Goal: Task Accomplishment & Management: Manage account settings

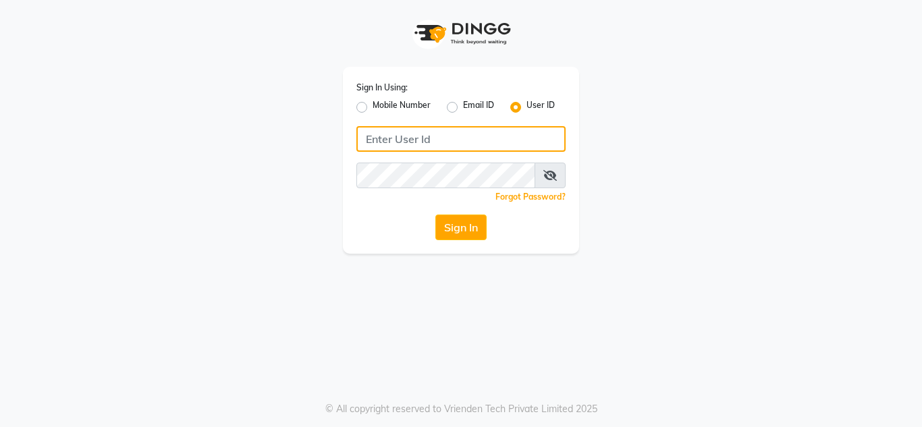
drag, startPoint x: 0, startPoint y: 0, endPoint x: 410, endPoint y: 143, distance: 433.8
click at [410, 143] on input "Username" at bounding box center [460, 139] width 209 height 26
click at [410, 146] on input "nailsaura" at bounding box center [460, 139] width 209 height 26
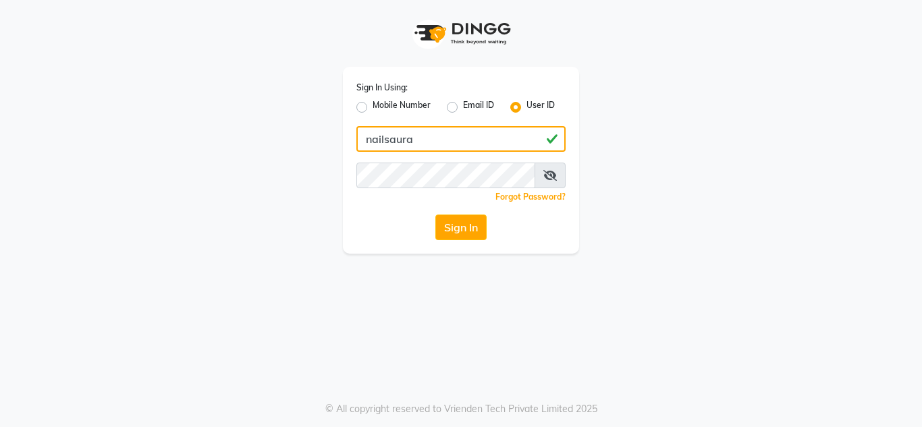
type input "nailsaura"
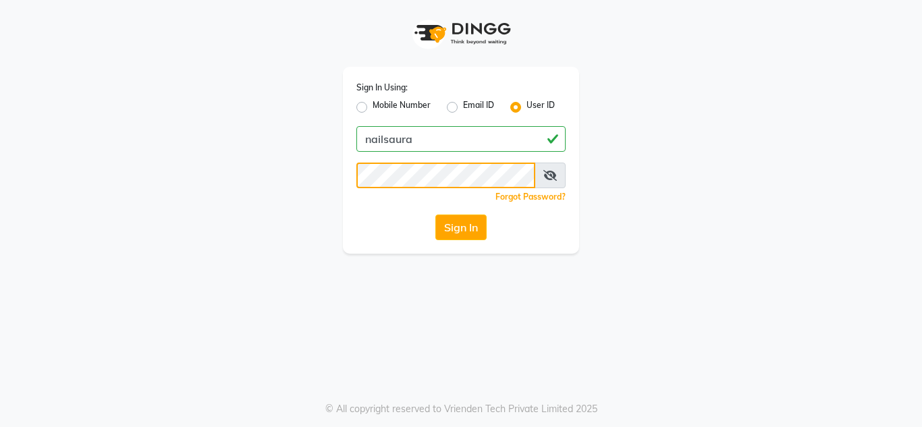
click at [435, 215] on button "Sign In" at bounding box center [460, 228] width 51 height 26
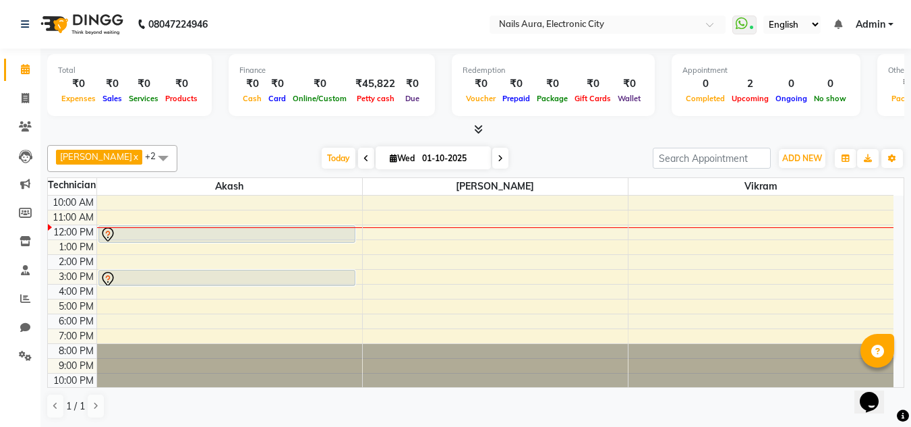
click at [347, 109] on div "Finance ₹0 Cash ₹0 Card ₹0 Online/Custom ₹45,822 [PERSON_NAME] cash ₹0 Due" at bounding box center [332, 85] width 206 height 62
click at [16, 61] on link "Calendar" at bounding box center [20, 70] width 32 height 22
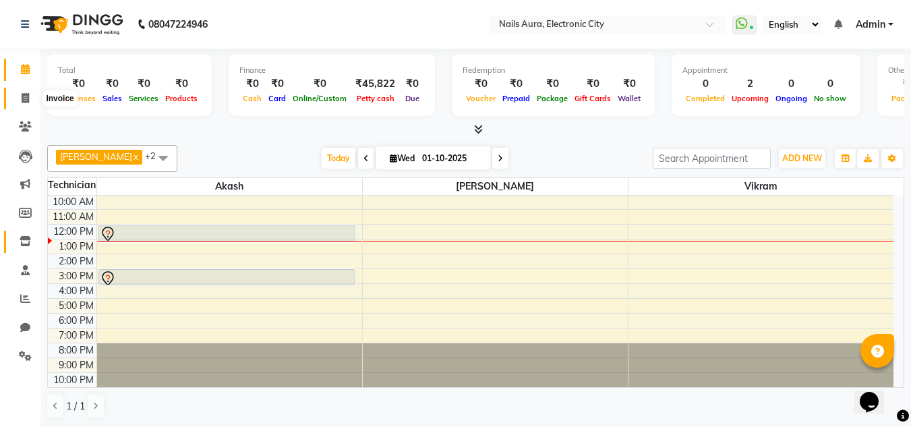
click at [25, 98] on icon at bounding box center [25, 98] width 7 height 10
select select "service"
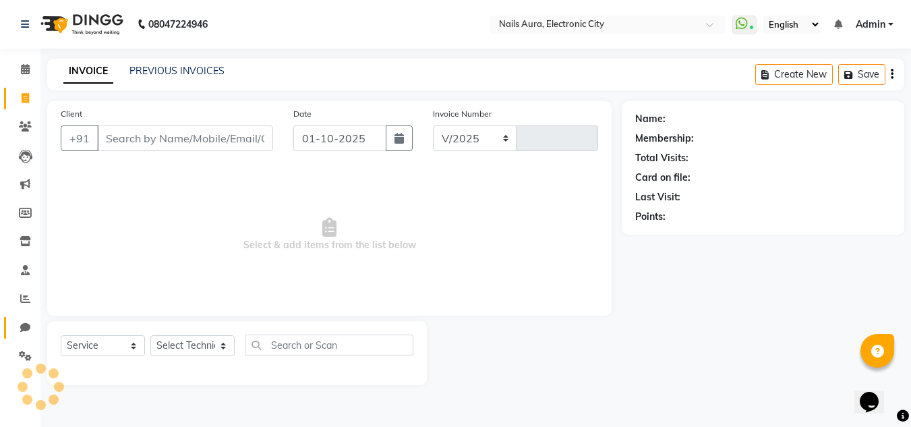
select select "8179"
type input "0765"
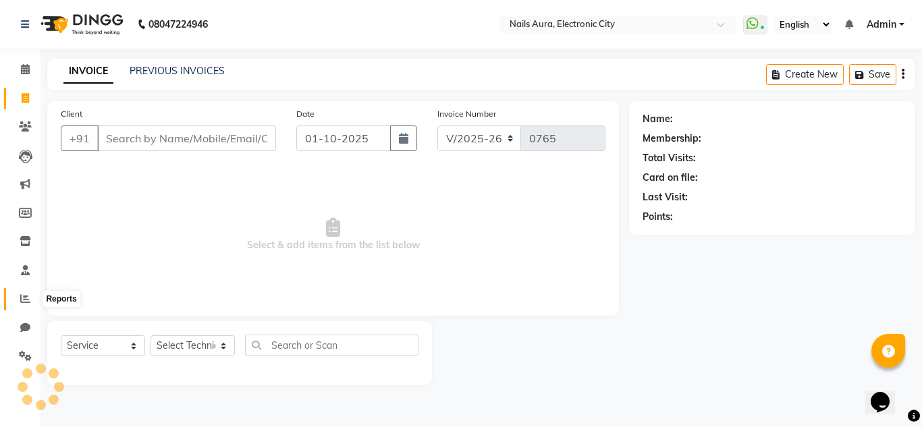
click at [22, 297] on icon at bounding box center [25, 298] width 10 height 10
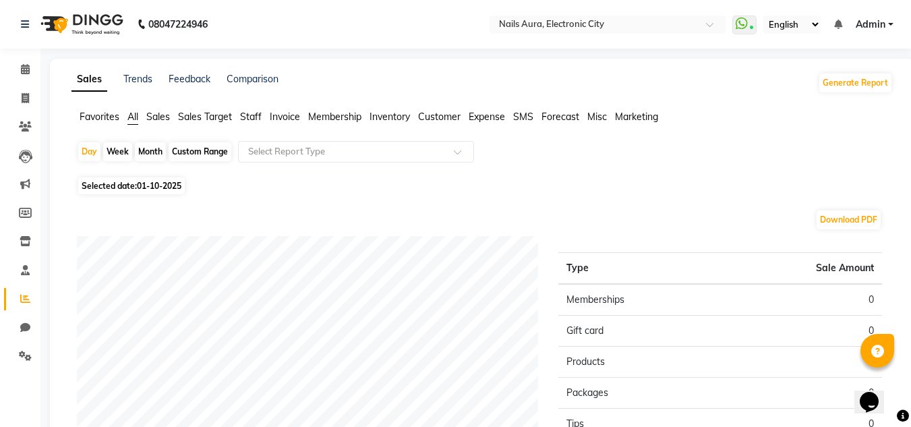
click at [149, 154] on div "Month" at bounding box center [150, 151] width 31 height 19
select select "10"
select select "2025"
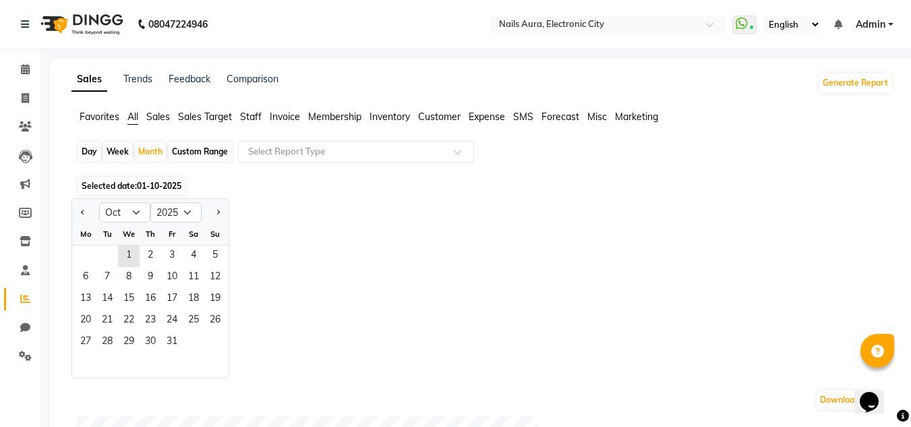
scroll to position [67, 0]
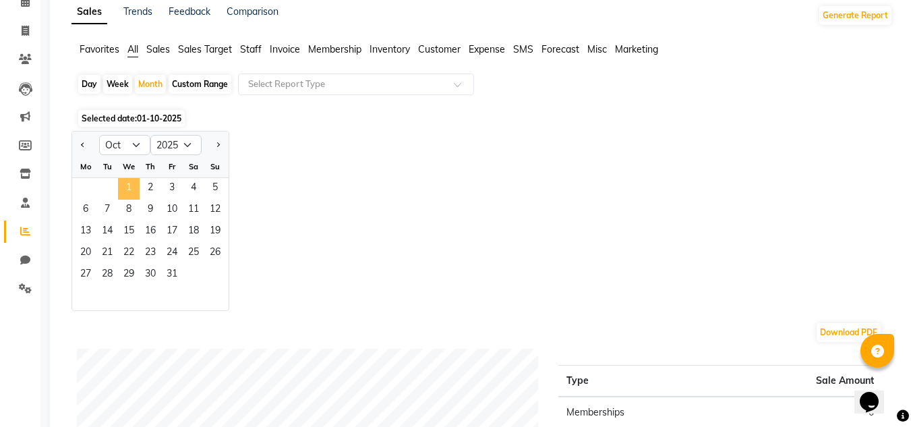
click at [126, 188] on span "1" at bounding box center [129, 189] width 22 height 22
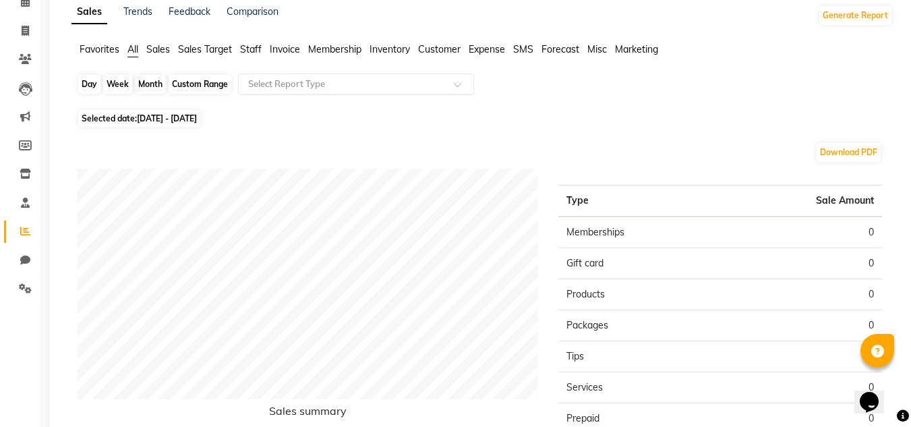
click at [141, 85] on div "Month" at bounding box center [150, 84] width 31 height 19
select select "10"
select select "2025"
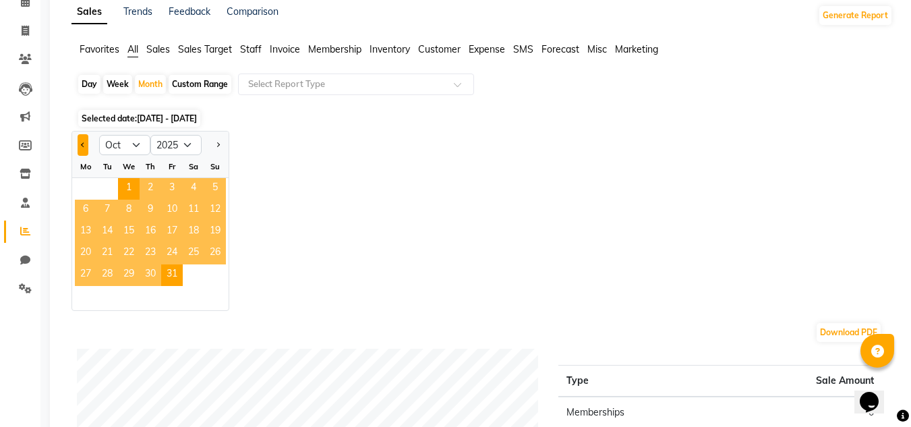
click at [87, 148] on button "Previous month" at bounding box center [83, 145] width 11 height 22
select select "9"
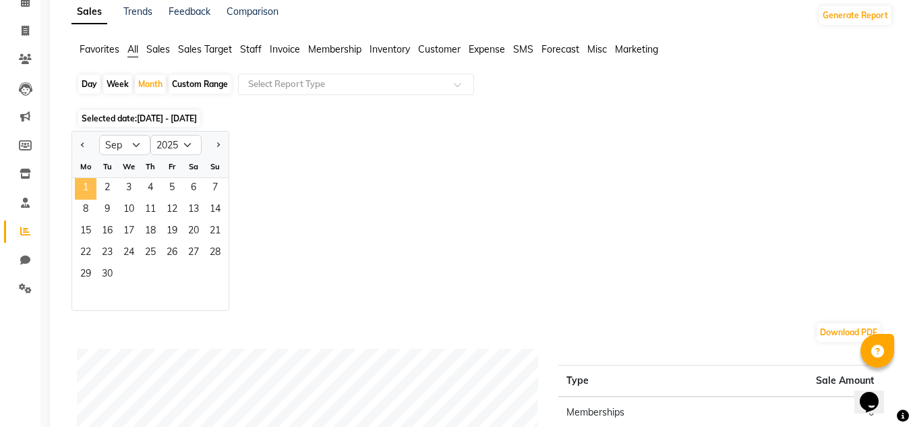
click at [86, 187] on span "1" at bounding box center [86, 189] width 22 height 22
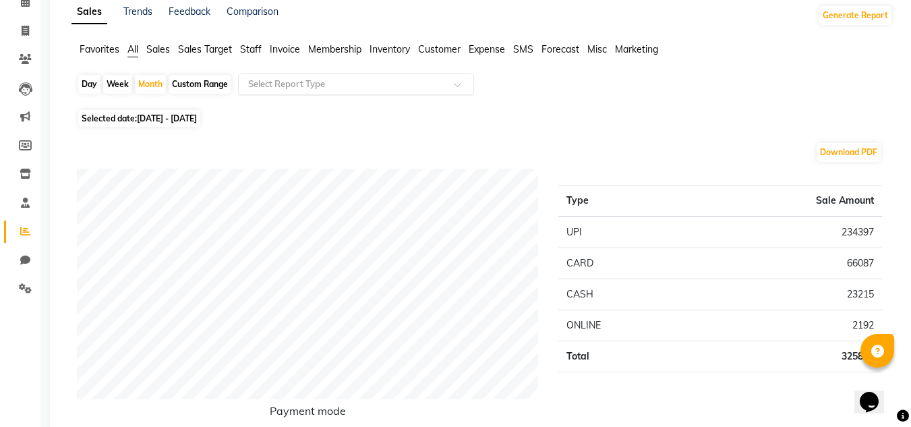
scroll to position [0, 0]
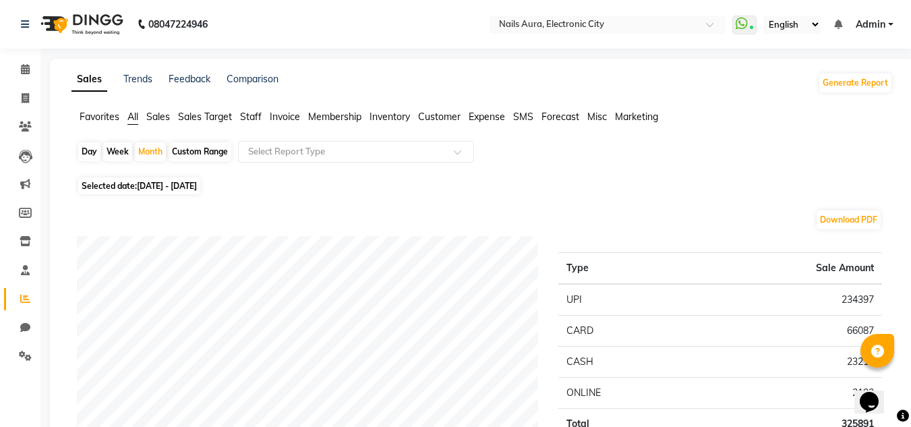
click at [163, 118] on span "Sales" at bounding box center [158, 117] width 24 height 12
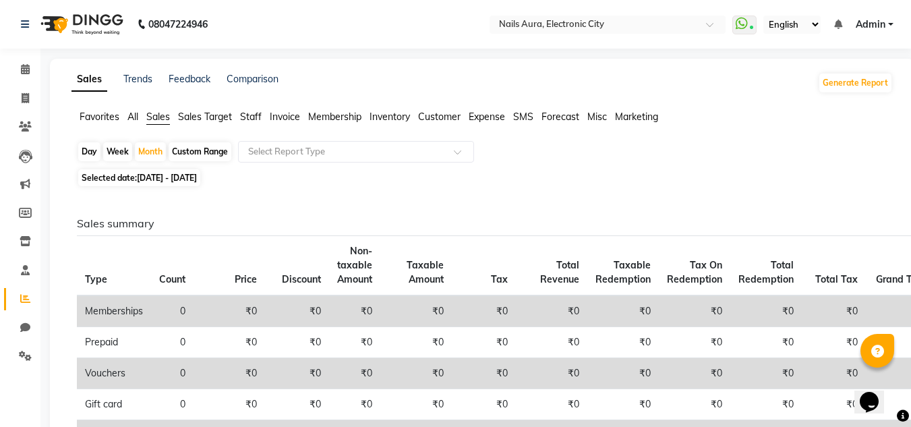
click at [137, 117] on span "All" at bounding box center [133, 117] width 11 height 12
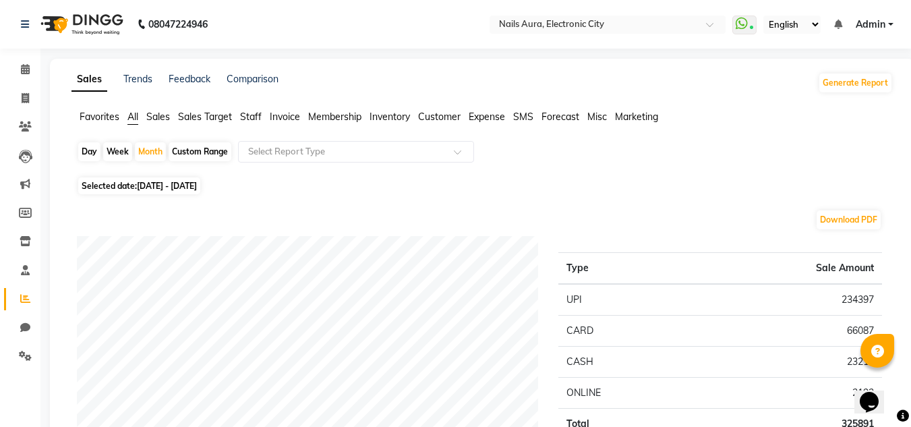
click at [217, 116] on span "Sales Target" at bounding box center [205, 117] width 54 height 12
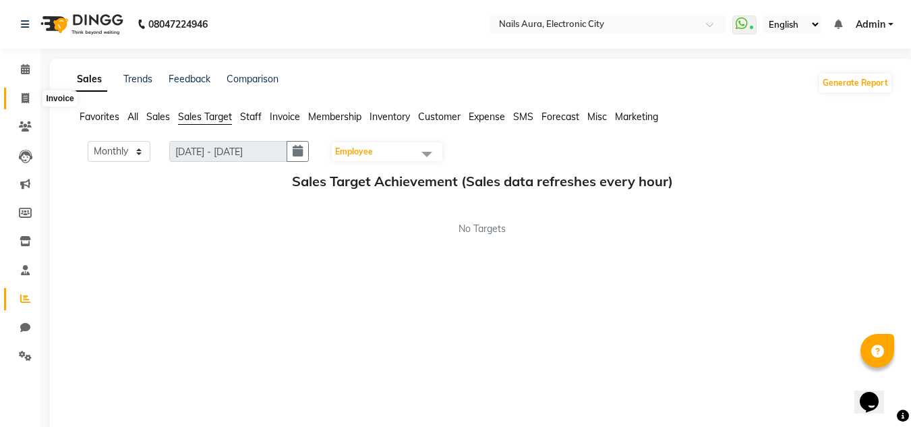
click at [26, 99] on icon at bounding box center [25, 98] width 7 height 10
select select "service"
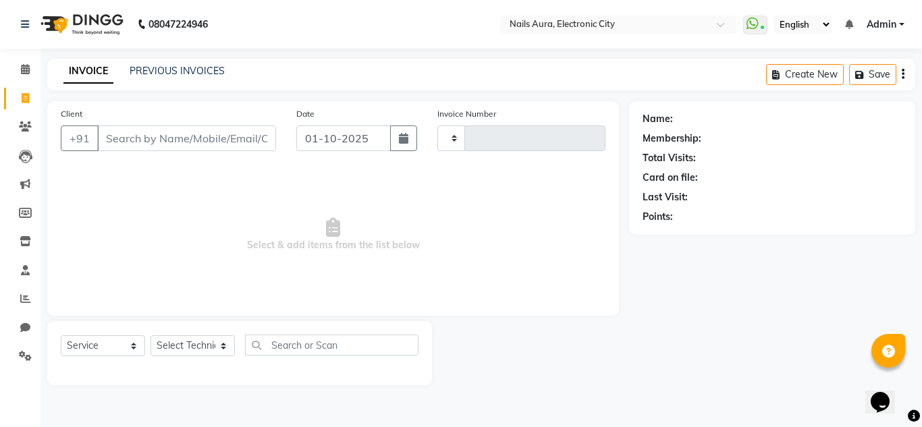
type input "0765"
select select "8179"
click at [188, 351] on select "Select Technician [PERSON_NAME] Rashmi [PERSON_NAME] [PERSON_NAME] Vikram" at bounding box center [192, 345] width 84 height 21
select select "81947"
click at [150, 335] on select "Select Technician [PERSON_NAME] Rashmi [PERSON_NAME] [PERSON_NAME] Vikram" at bounding box center [192, 345] width 84 height 21
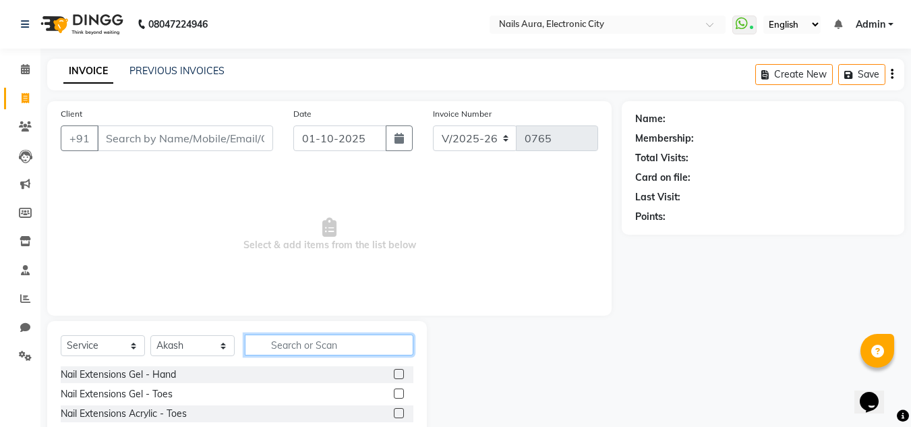
click at [288, 345] on input "text" at bounding box center [329, 345] width 169 height 21
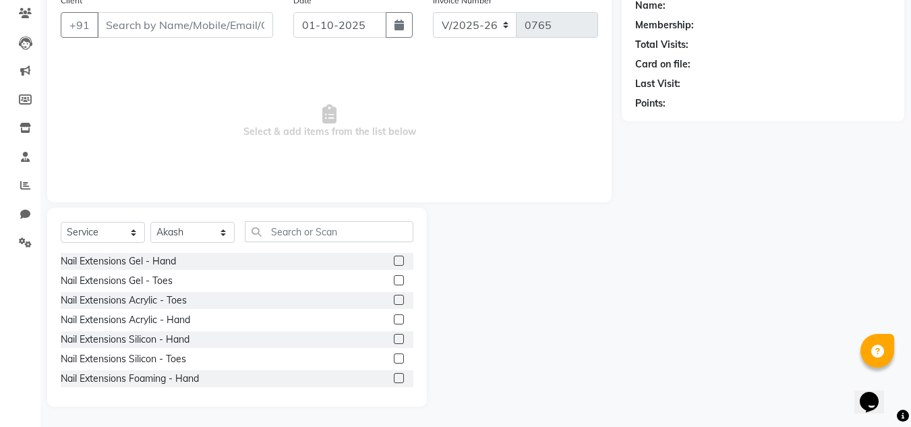
click at [394, 317] on label at bounding box center [399, 319] width 10 height 10
click at [394, 317] on input "checkbox" at bounding box center [398, 320] width 9 height 9
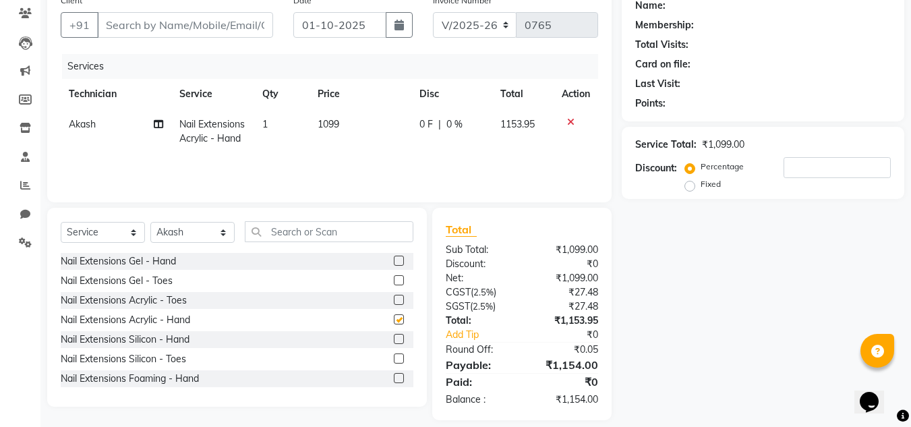
checkbox input "false"
click at [322, 235] on input "text" at bounding box center [329, 231] width 169 height 21
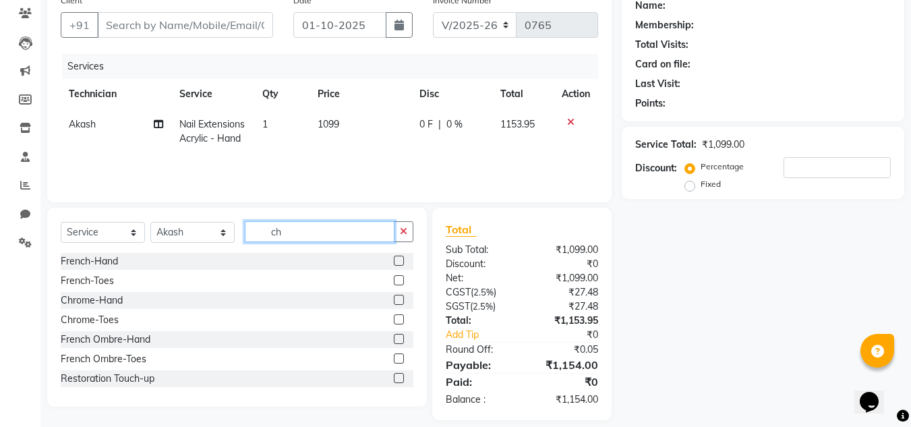
type input "ch"
click at [394, 257] on label at bounding box center [399, 261] width 10 height 10
click at [394, 257] on input "checkbox" at bounding box center [398, 261] width 9 height 9
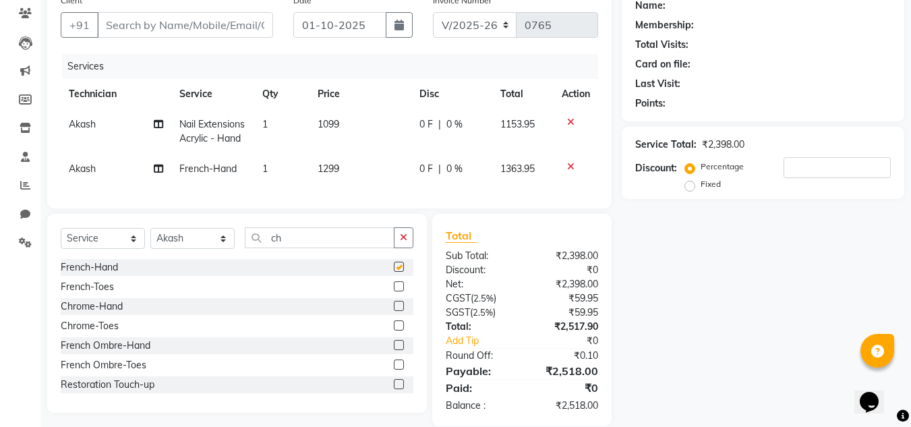
checkbox input "false"
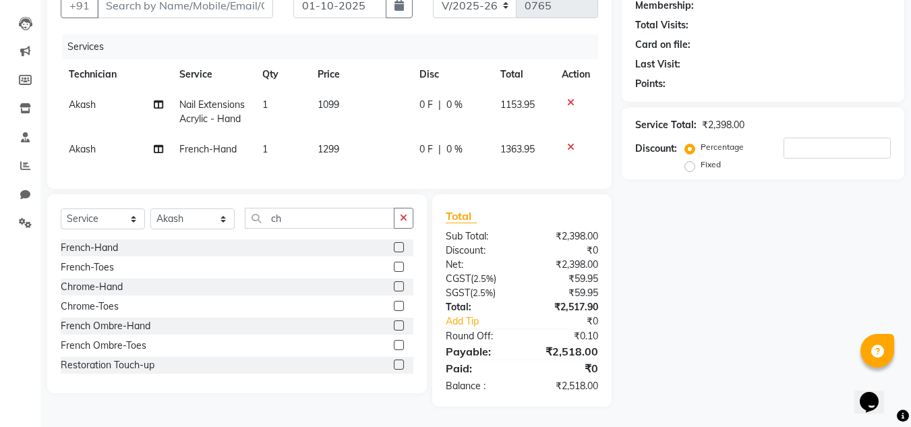
click at [573, 142] on icon at bounding box center [570, 146] width 7 height 9
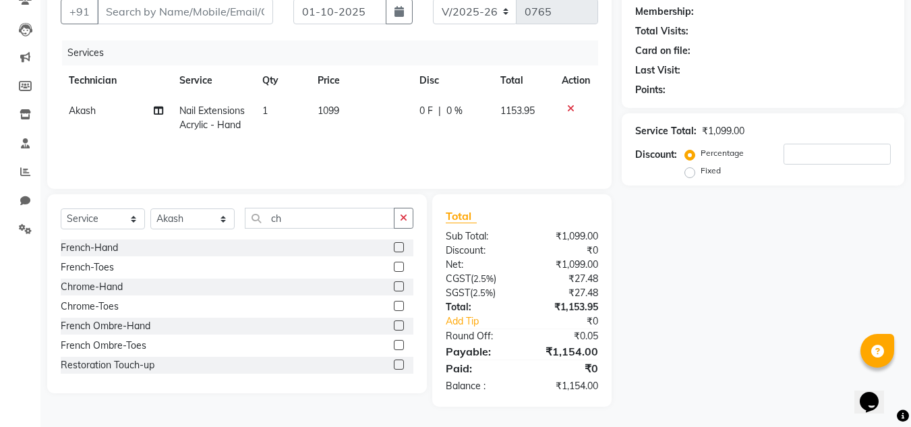
scroll to position [127, 0]
click at [316, 221] on input "ch" at bounding box center [320, 218] width 150 height 21
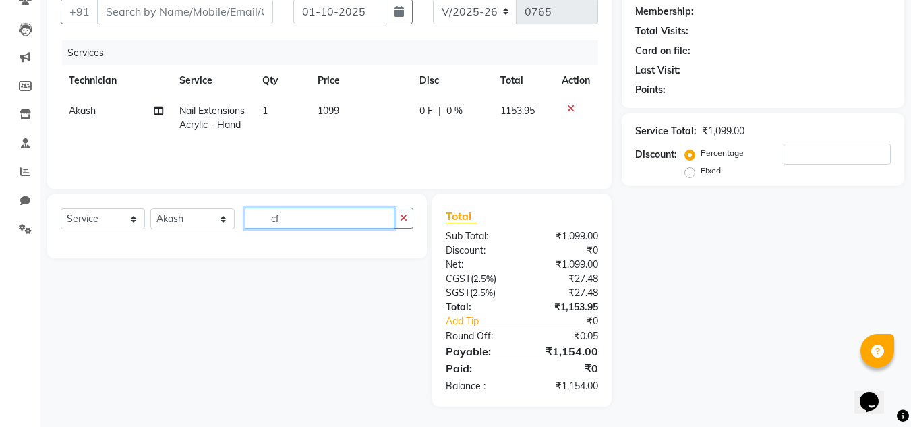
type input "c"
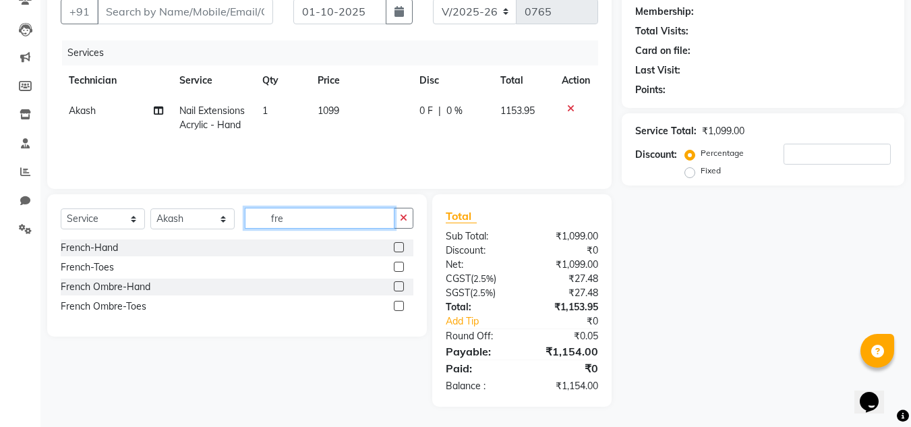
type input "fre"
click at [398, 250] on label at bounding box center [399, 247] width 10 height 10
click at [398, 250] on input "checkbox" at bounding box center [398, 248] width 9 height 9
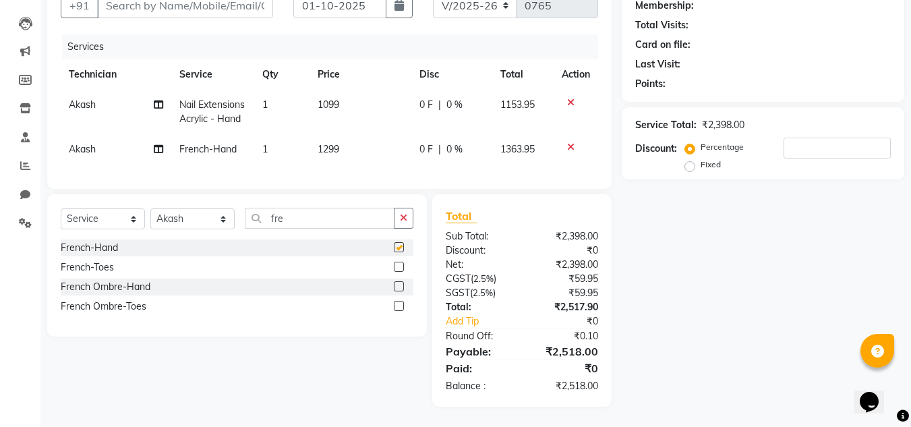
checkbox input "false"
click at [342, 134] on td "1299" at bounding box center [361, 149] width 102 height 30
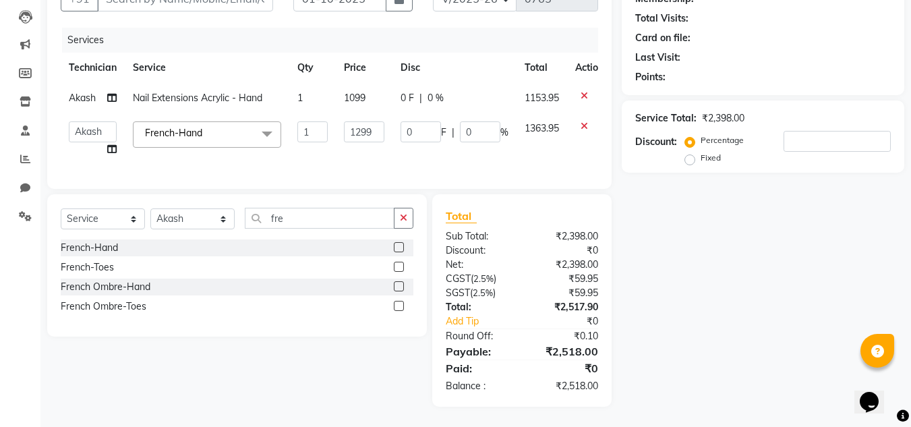
scroll to position [150, 0]
click at [379, 121] on input "1299" at bounding box center [364, 131] width 40 height 21
type input "1"
type input "800"
click at [428, 148] on td "0 F | 0 %" at bounding box center [455, 138] width 124 height 51
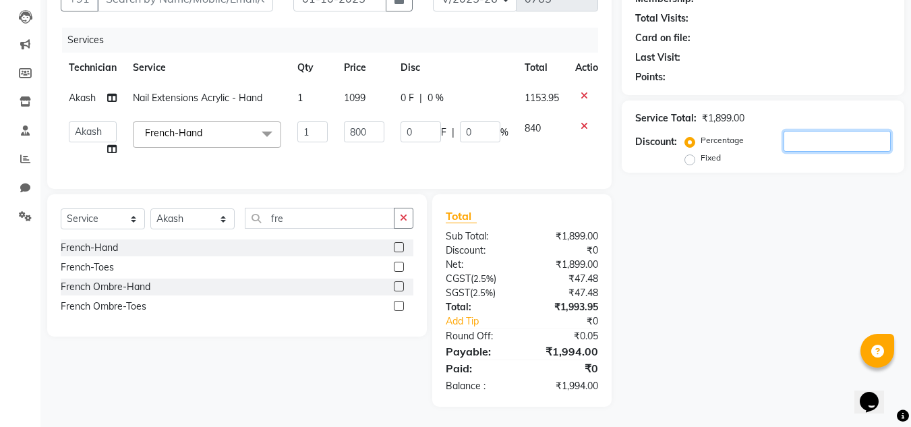
click at [801, 133] on input "number" at bounding box center [837, 141] width 107 height 21
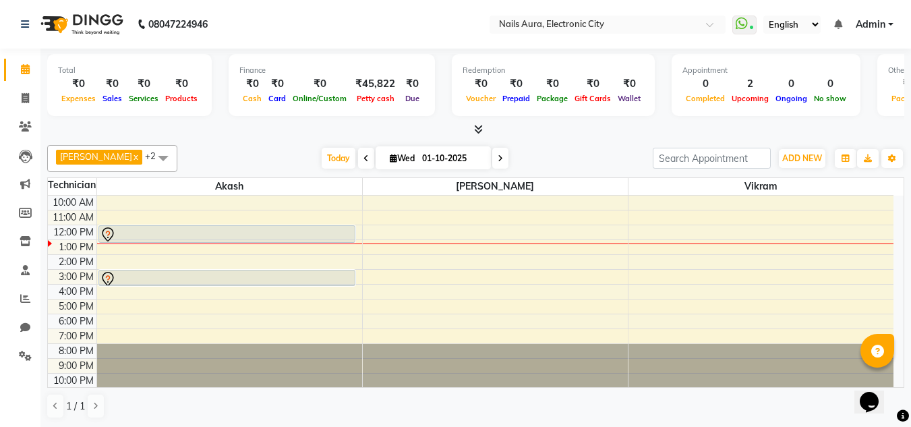
scroll to position [1, 0]
click at [748, 273] on div "10:00 AM 11:00 AM 12:00 PM 1:00 PM 2:00 PM 3:00 PM 4:00 PM 5:00 PM 6:00 PM 7:00…" at bounding box center [471, 291] width 846 height 192
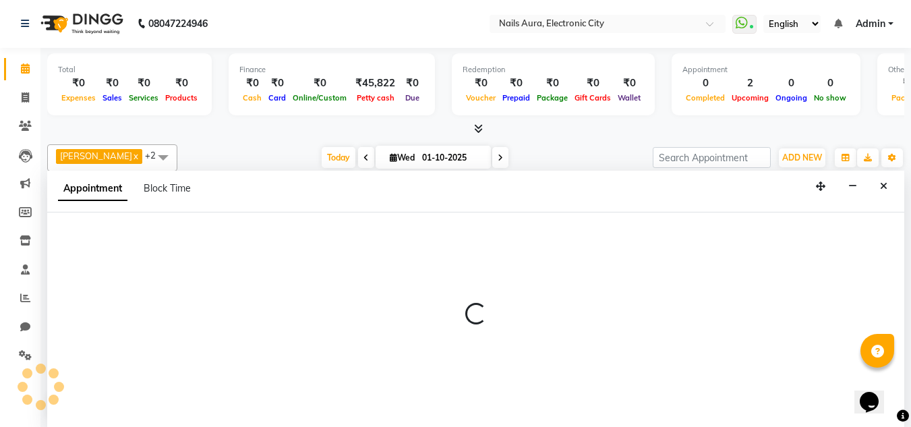
select select "80910"
select select "900"
select select "tentative"
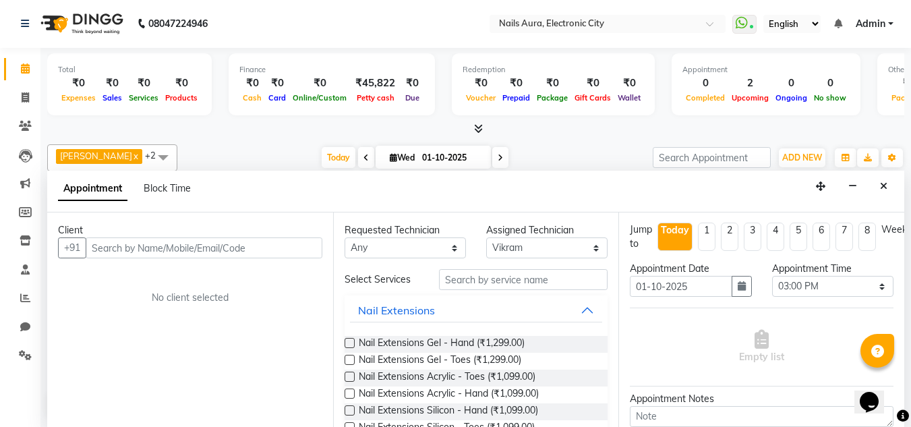
scroll to position [0, 0]
click at [806, 288] on select "Select 11:00 AM 11:15 AM 11:30 AM 11:45 AM 12:00 PM 12:15 PM 12:30 PM 12:45 PM …" at bounding box center [832, 287] width 121 height 21
select select "825"
click at [772, 277] on select "Select 11:00 AM 11:15 AM 11:30 AM 11:45 AM 12:00 PM 12:15 PM 12:30 PM 12:45 PM …" at bounding box center [832, 287] width 121 height 21
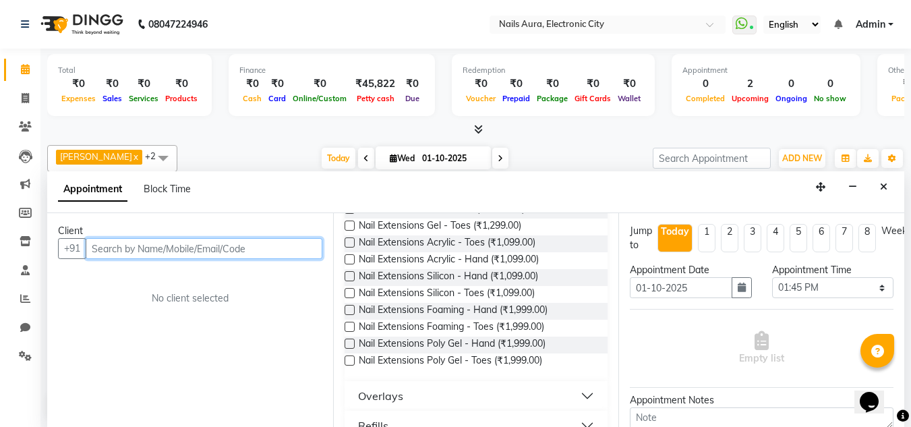
click at [212, 249] on input "text" at bounding box center [204, 248] width 237 height 21
type input "8920082318"
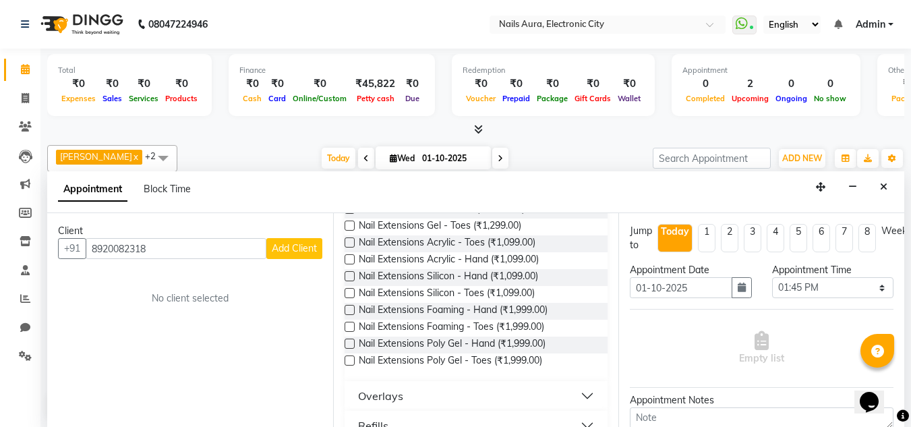
click at [285, 252] on span "Add Client" at bounding box center [294, 248] width 45 height 12
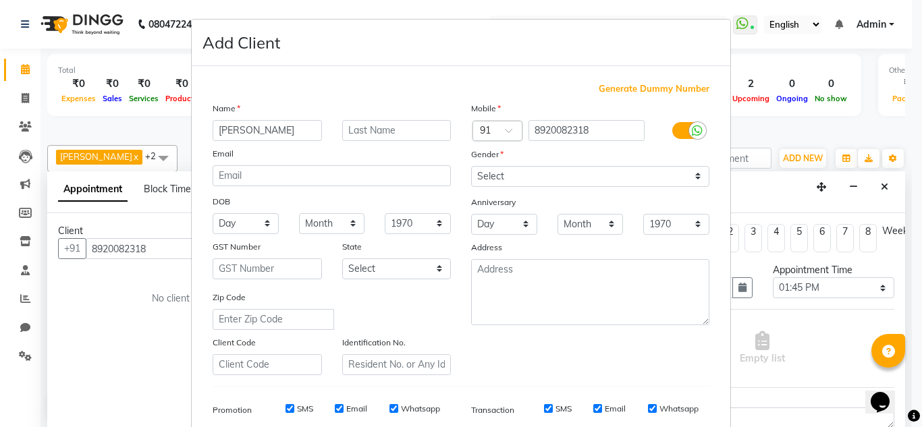
type input "[PERSON_NAME]"
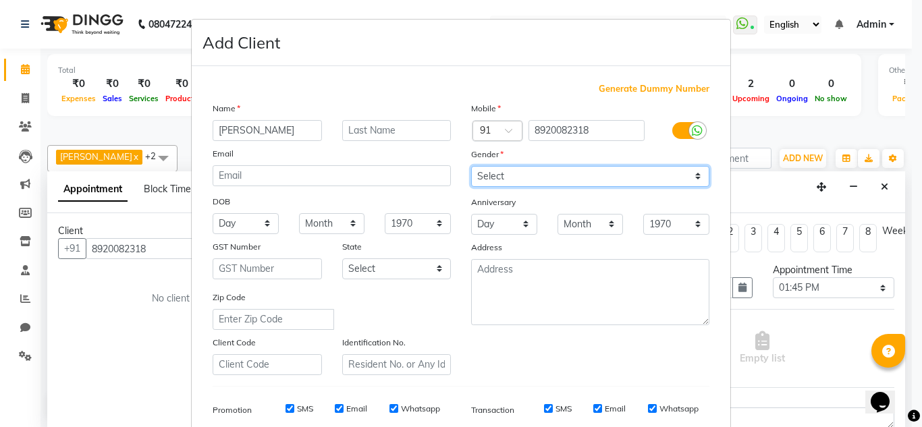
click at [553, 176] on select "Select [DEMOGRAPHIC_DATA] [DEMOGRAPHIC_DATA] Other Prefer Not To Say" at bounding box center [590, 176] width 238 height 21
select select "[DEMOGRAPHIC_DATA]"
click at [471, 166] on select "Select [DEMOGRAPHIC_DATA] [DEMOGRAPHIC_DATA] Other Prefer Not To Say" at bounding box center [590, 176] width 238 height 21
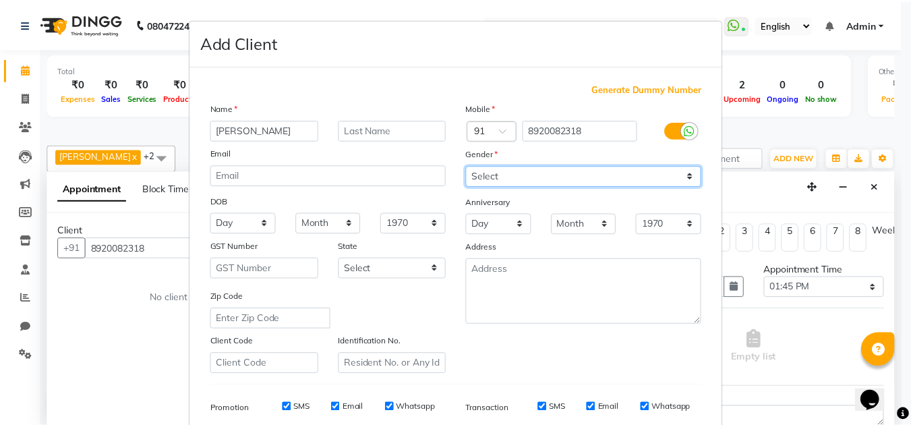
scroll to position [196, 0]
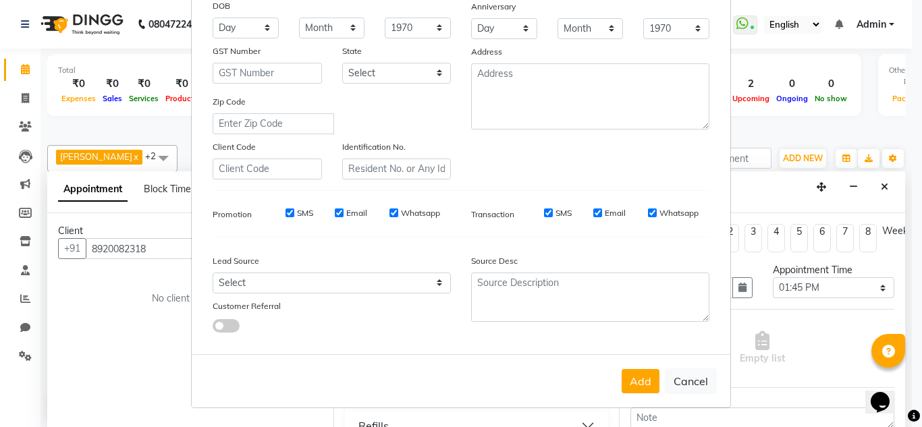
click at [642, 385] on button "Add" at bounding box center [640, 381] width 38 height 24
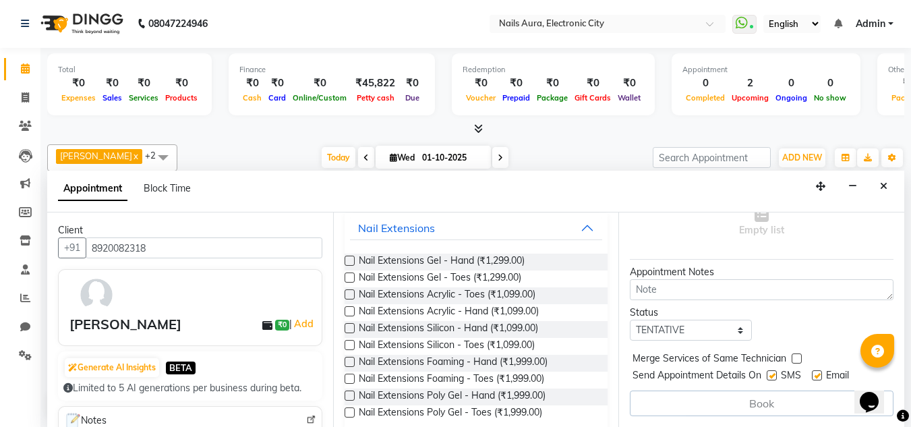
scroll to position [67, 0]
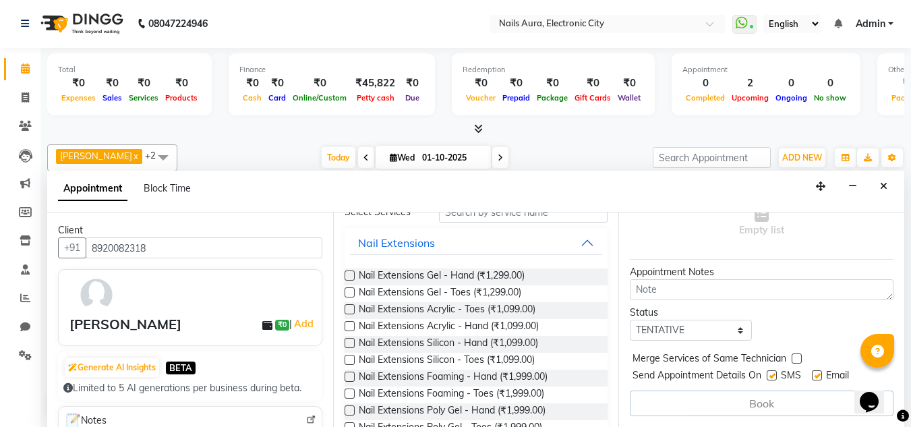
click at [347, 275] on label at bounding box center [350, 276] width 10 height 10
click at [347, 275] on input "checkbox" at bounding box center [349, 277] width 9 height 9
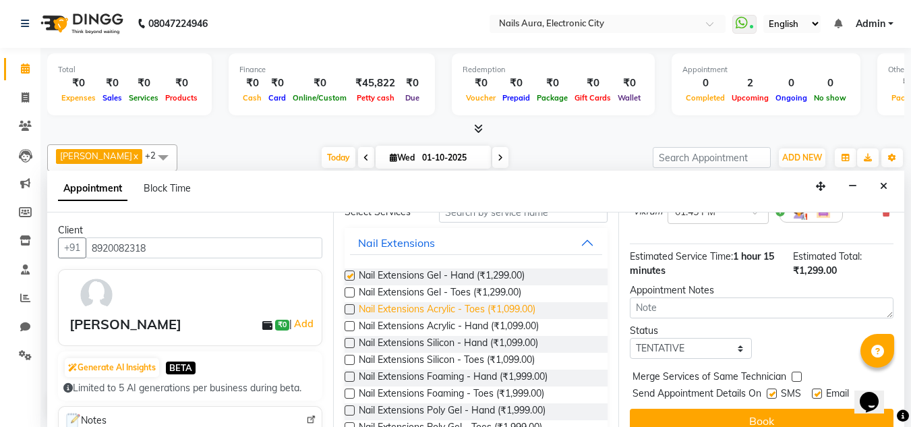
checkbox input "false"
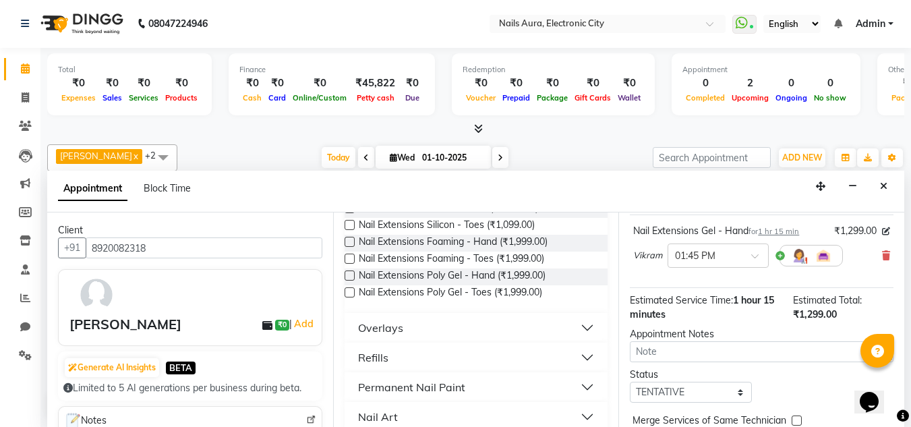
scroll to position [165, 0]
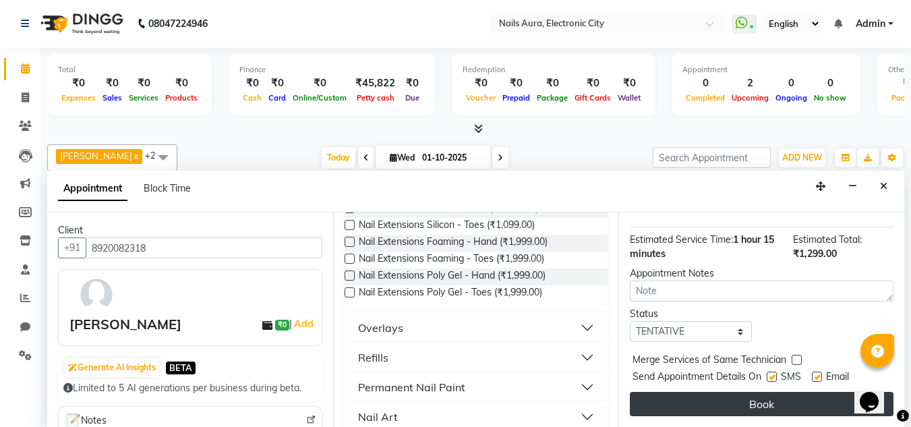
click at [743, 399] on button "Book" at bounding box center [762, 404] width 264 height 24
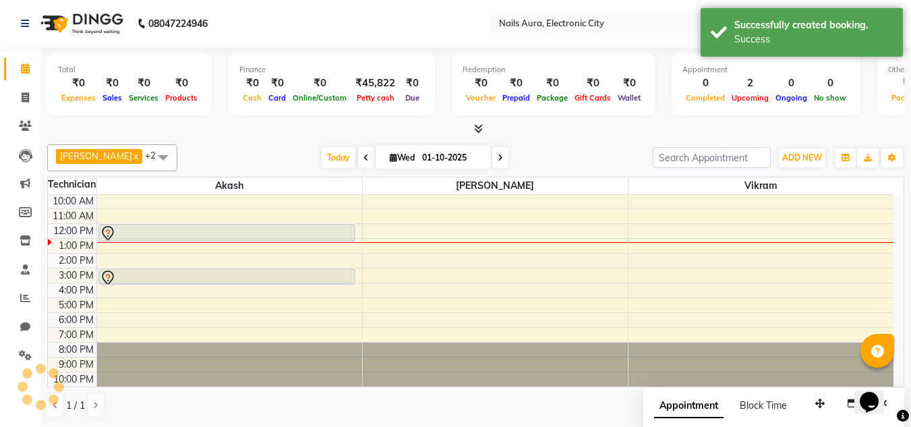
scroll to position [0, 0]
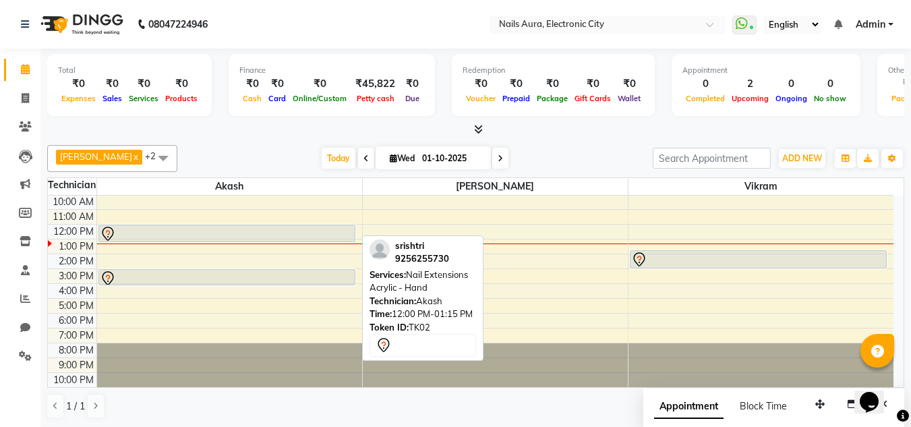
click at [220, 231] on div at bounding box center [227, 234] width 254 height 16
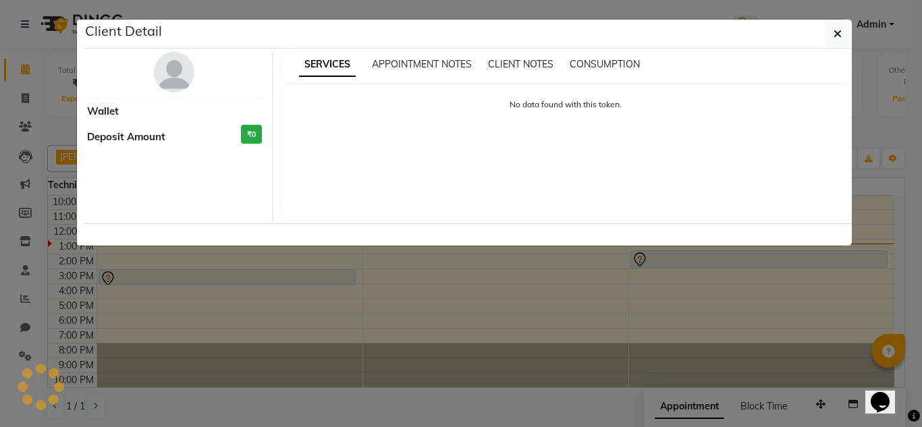
select select "7"
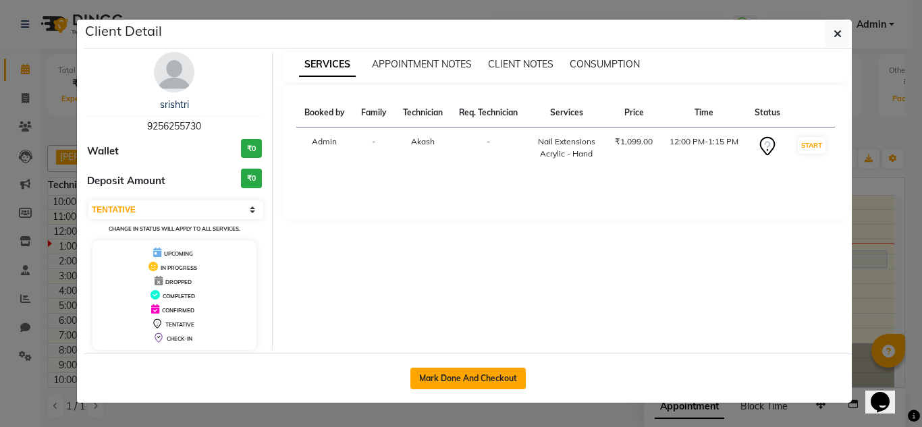
click at [487, 387] on button "Mark Done And Checkout" at bounding box center [467, 379] width 115 height 22
select select "service"
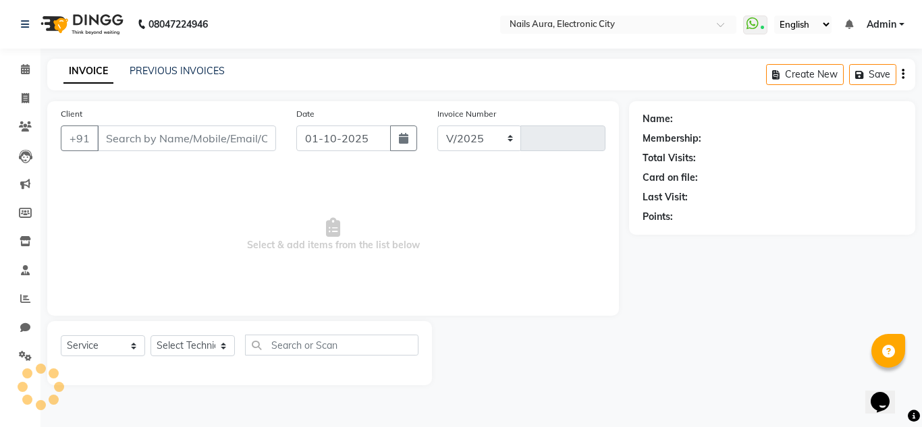
select select "8179"
type input "0765"
type input "9256255730"
select select "81947"
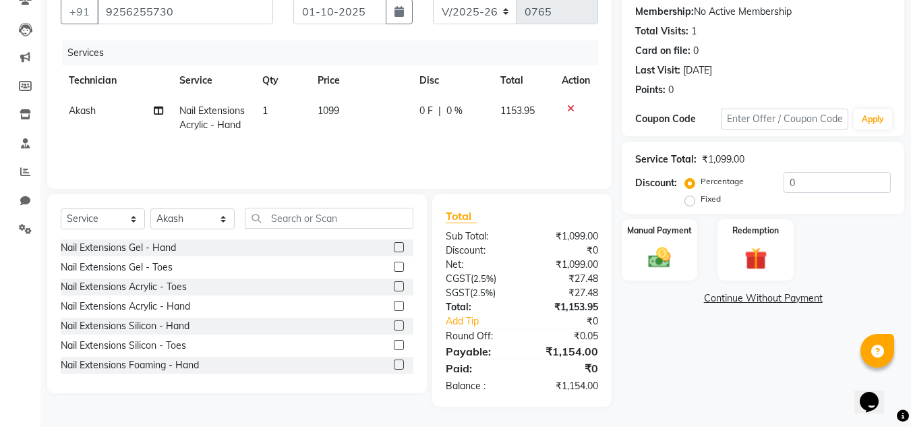
scroll to position [59, 0]
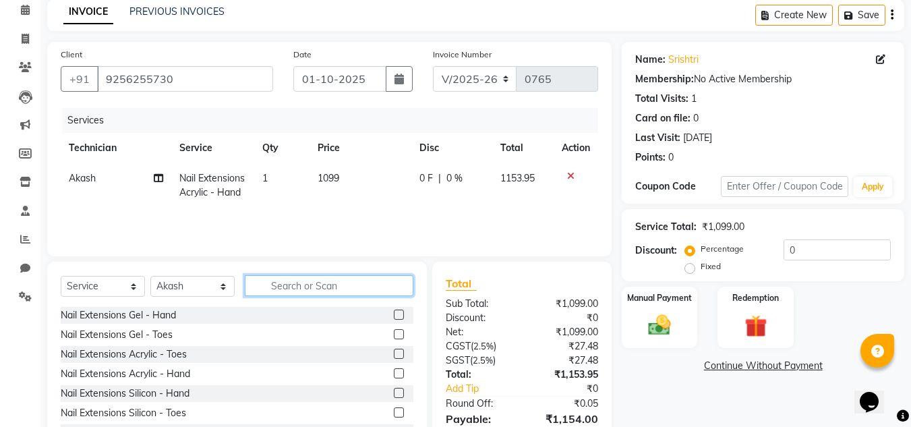
click at [278, 287] on input "text" at bounding box center [329, 285] width 169 height 21
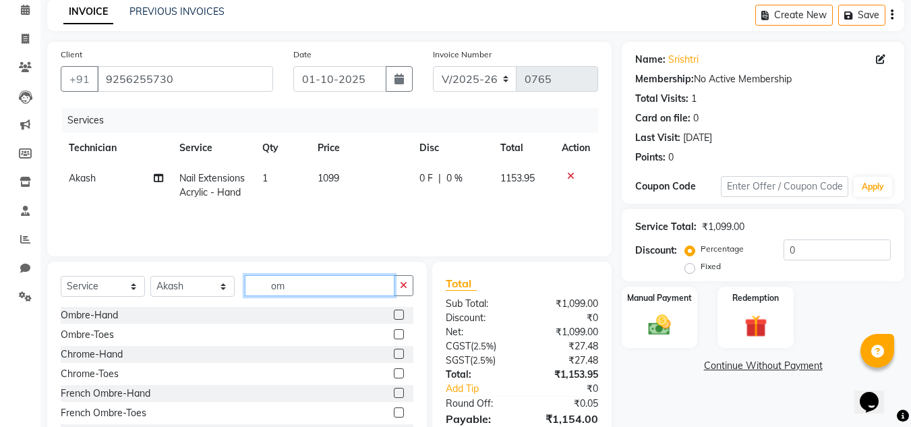
type input "om"
click at [394, 314] on label at bounding box center [399, 315] width 10 height 10
click at [394, 314] on input "checkbox" at bounding box center [398, 315] width 9 height 9
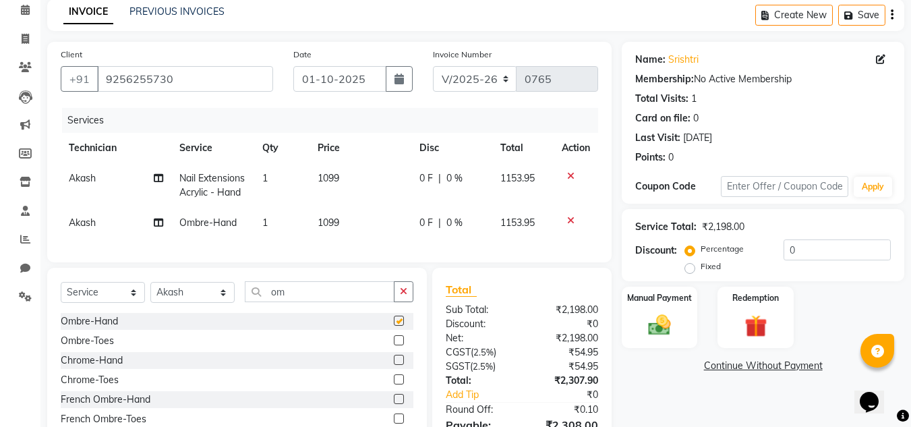
checkbox input "false"
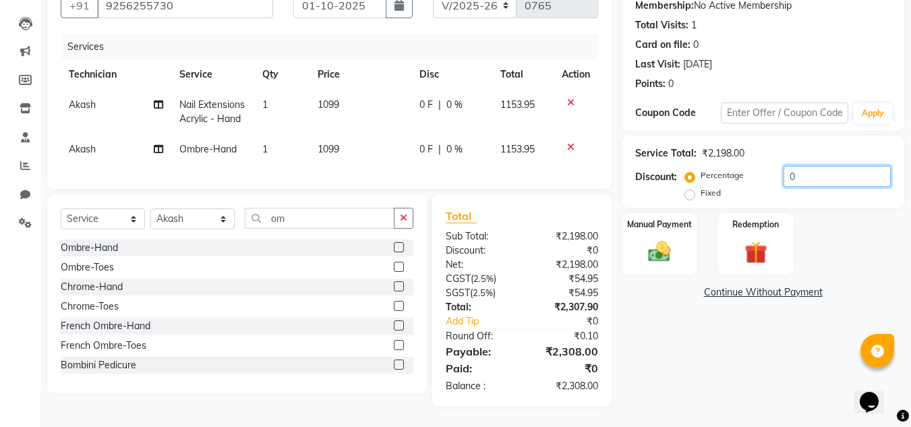
click at [803, 166] on input "0" at bounding box center [837, 176] width 107 height 21
type input "2"
type input "1"
click at [701, 187] on label "Fixed" at bounding box center [711, 193] width 20 height 12
click at [689, 188] on input "Fixed" at bounding box center [692, 192] width 9 height 9
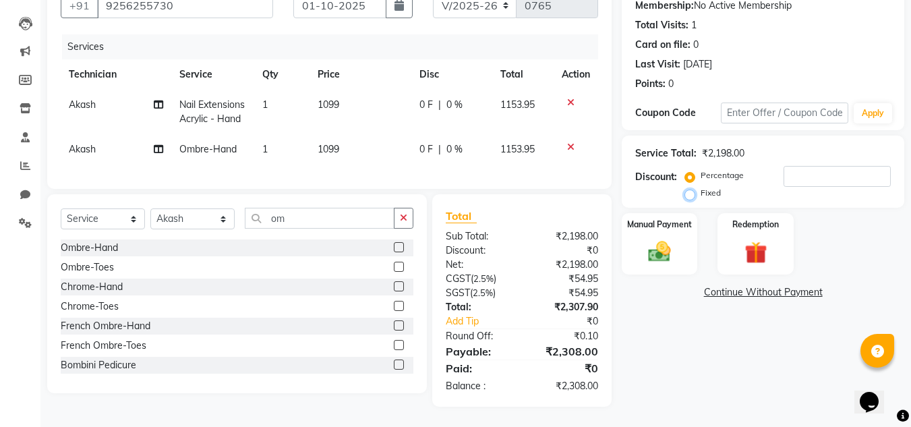
radio input "true"
click at [813, 166] on input "number" at bounding box center [837, 176] width 107 height 21
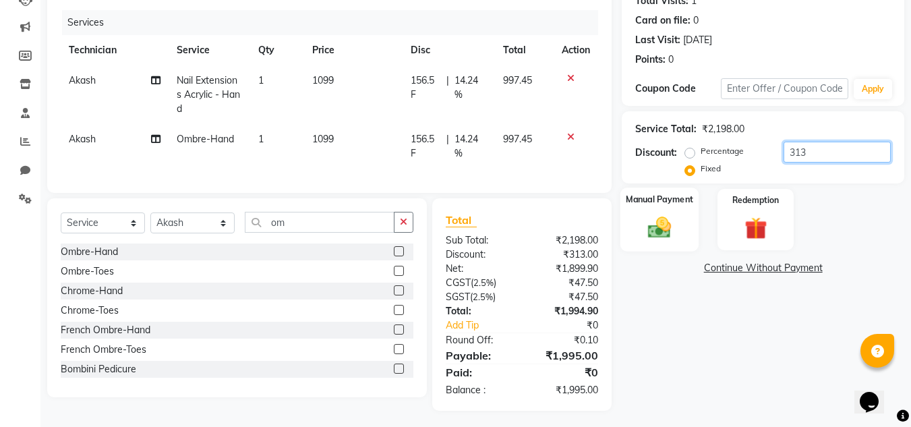
type input "313"
click at [662, 242] on div "Manual Payment" at bounding box center [660, 220] width 79 height 64
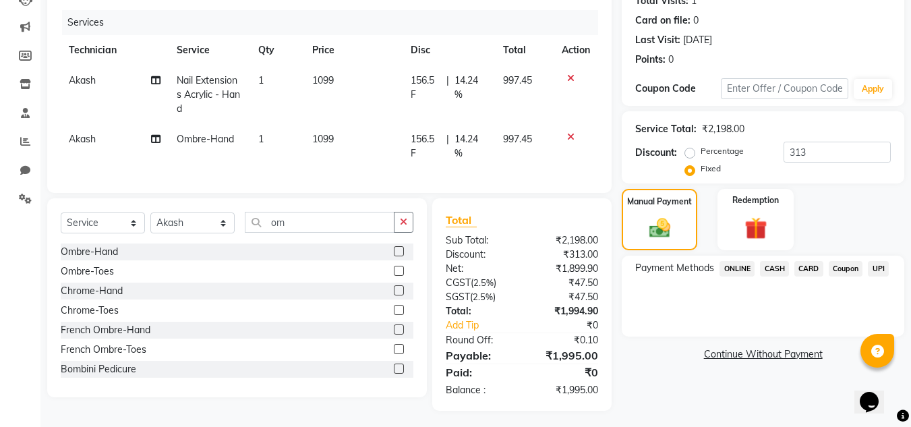
click at [885, 270] on span "UPI" at bounding box center [878, 269] width 21 height 16
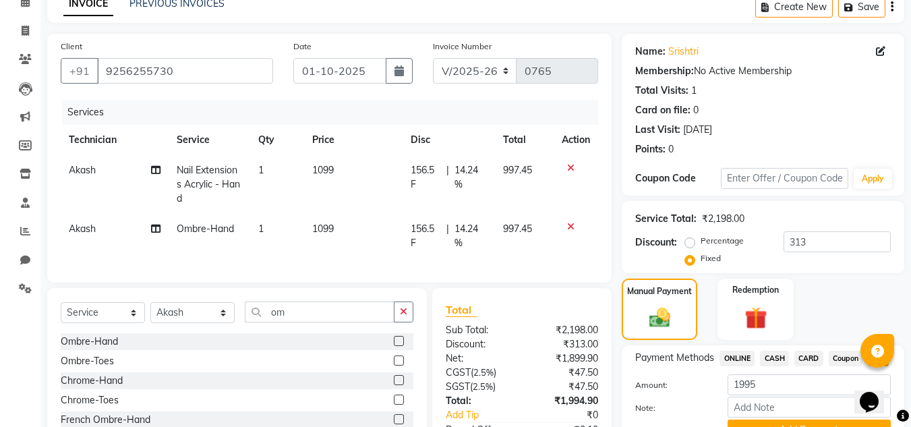
scroll to position [171, 0]
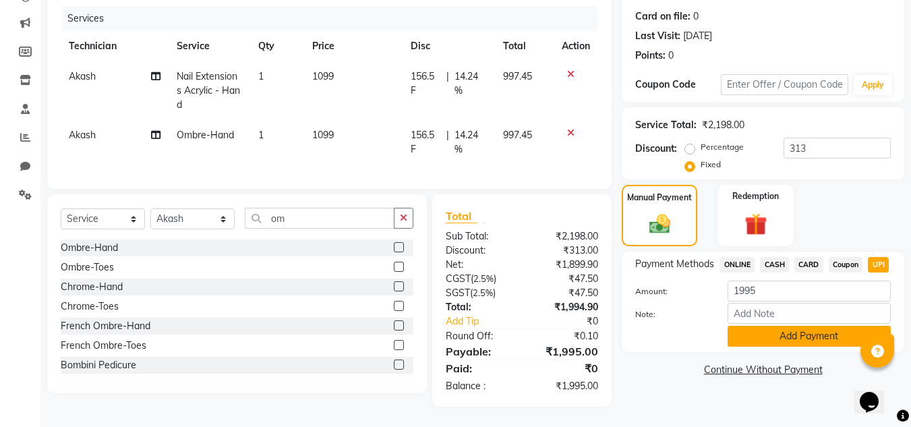
click at [793, 326] on button "Add Payment" at bounding box center [809, 336] width 163 height 21
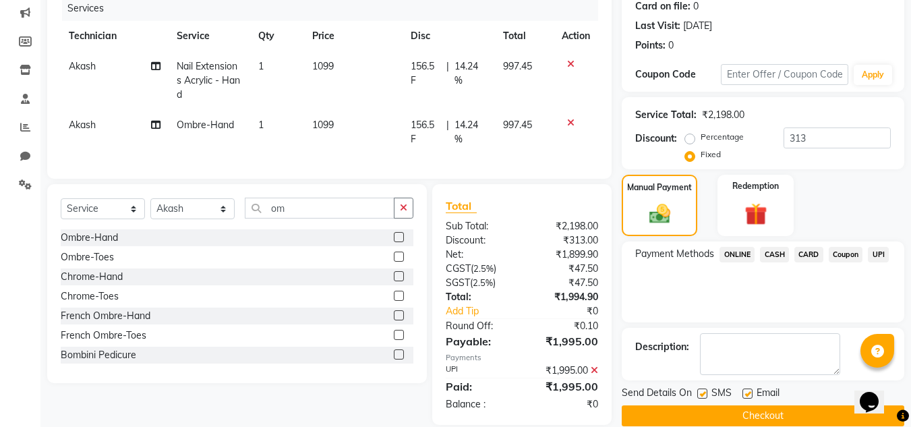
scroll to position [200, 0]
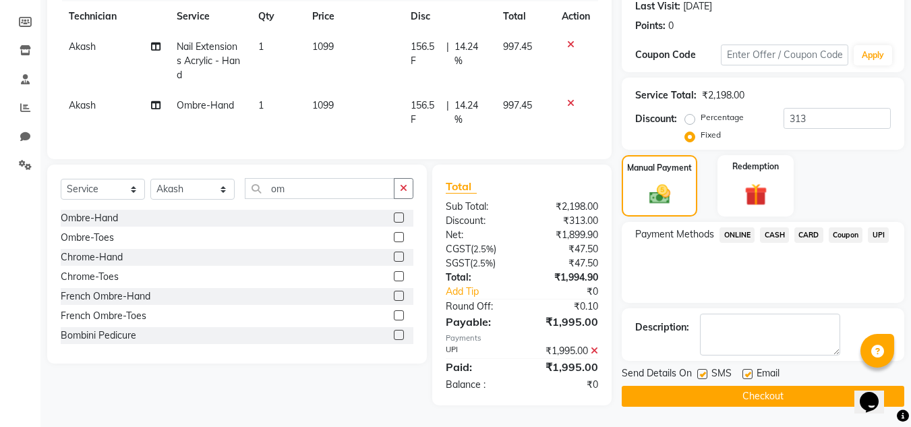
click at [743, 387] on button "Checkout" at bounding box center [763, 396] width 283 height 21
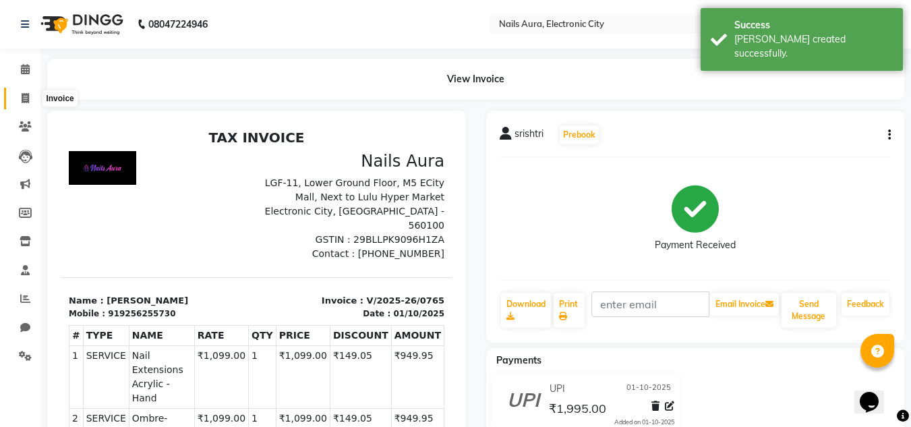
click at [30, 98] on span at bounding box center [25, 99] width 24 height 16
select select "service"
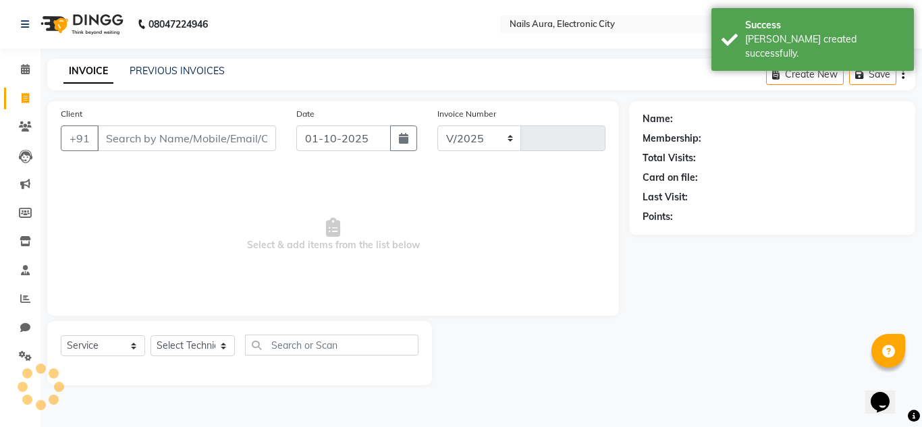
select select "8179"
type input "0766"
click at [168, 69] on link "PREVIOUS INVOICES" at bounding box center [177, 71] width 95 height 12
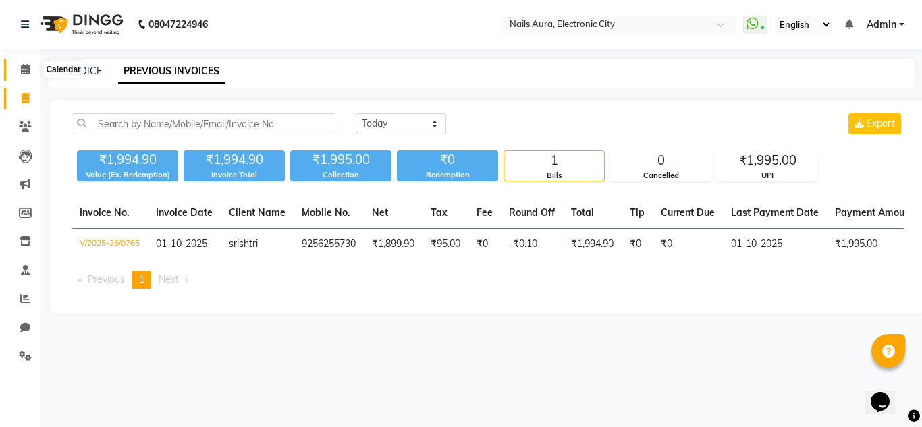
click at [24, 72] on icon at bounding box center [25, 69] width 9 height 10
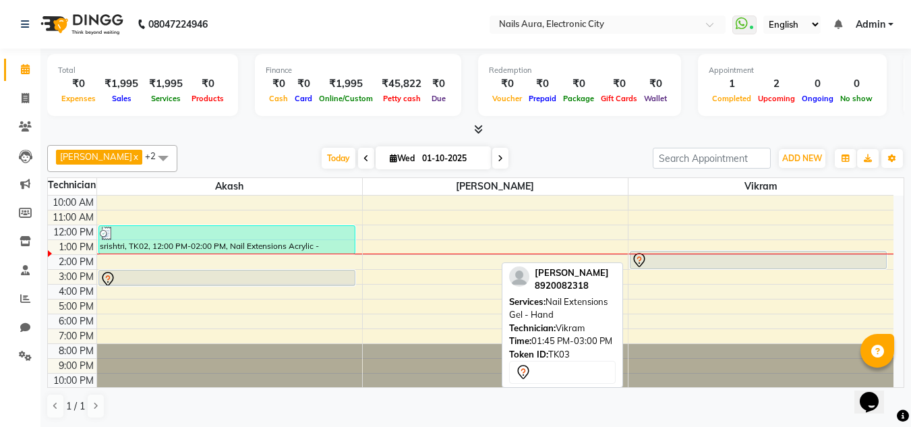
click at [706, 264] on div at bounding box center [758, 260] width 255 height 16
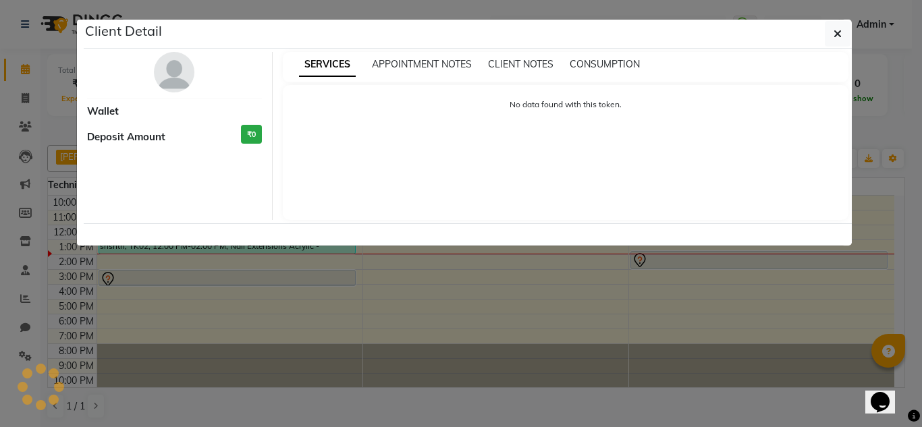
select select "7"
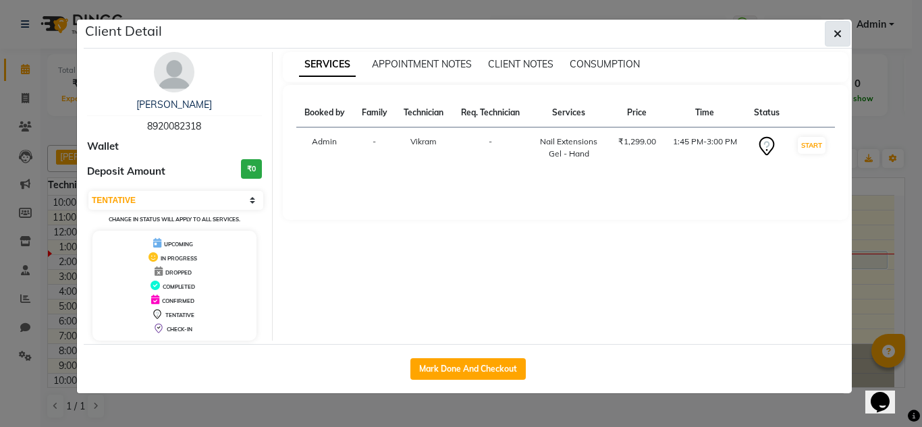
click at [841, 32] on button "button" at bounding box center [837, 34] width 26 height 26
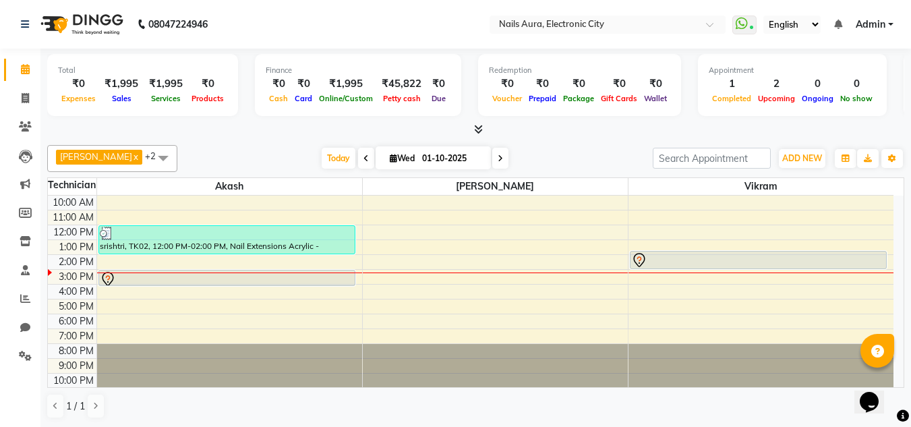
click at [678, 299] on div "10:00 AM 11:00 AM 12:00 PM 1:00 PM 2:00 PM 3:00 PM 4:00 PM 5:00 PM 6:00 PM 7:00…" at bounding box center [471, 292] width 846 height 192
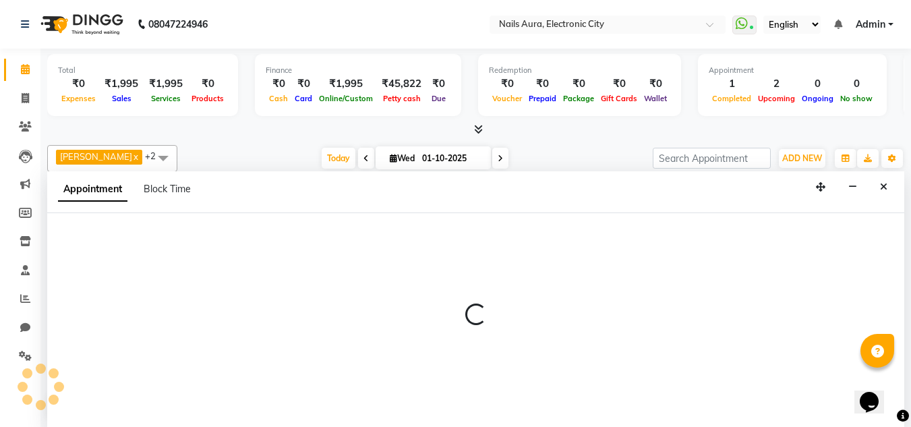
scroll to position [1, 0]
select select "80910"
select select "tentative"
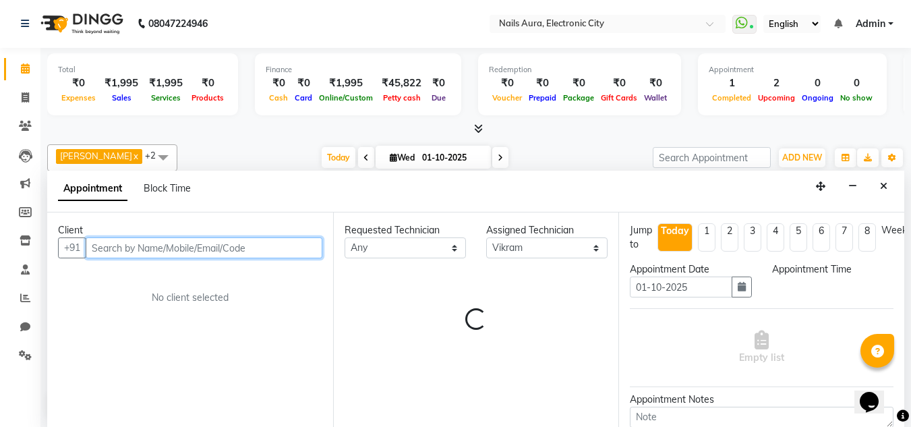
select select "960"
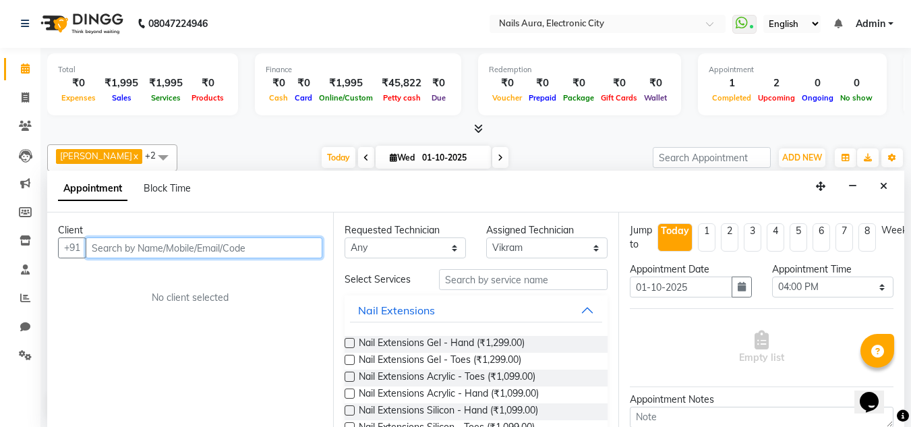
click at [224, 250] on input "text" at bounding box center [204, 247] width 237 height 21
paste input "8431030113"
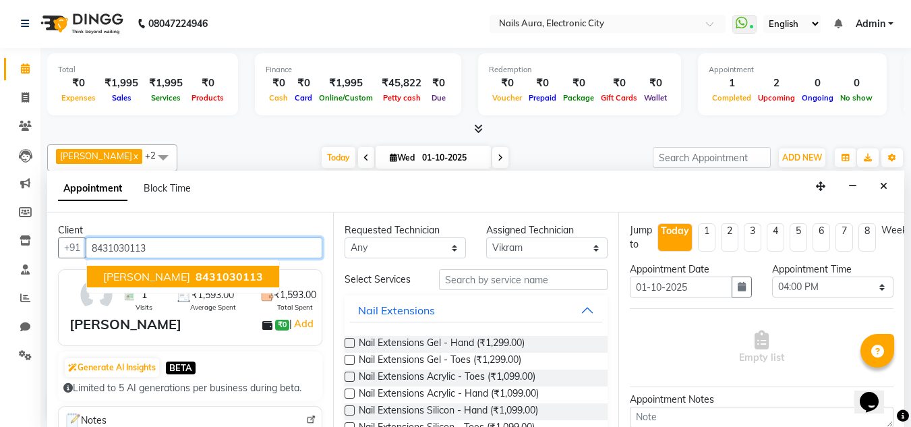
click at [206, 274] on span "8431030113" at bounding box center [229, 276] width 67 height 13
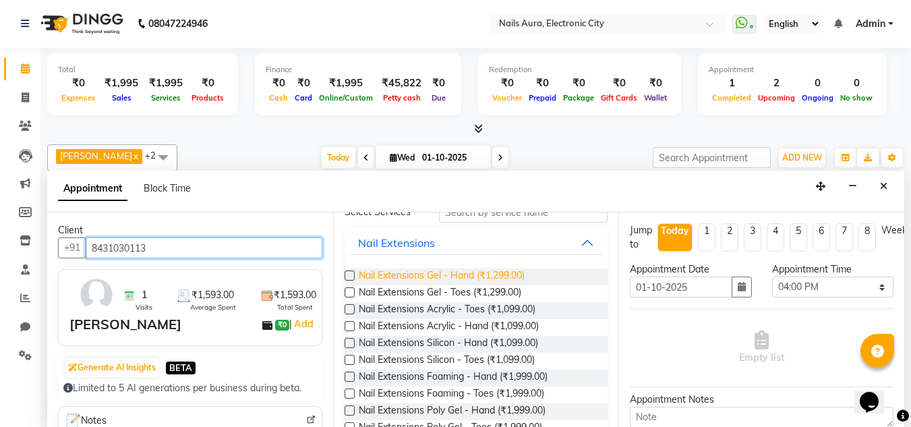
scroll to position [0, 0]
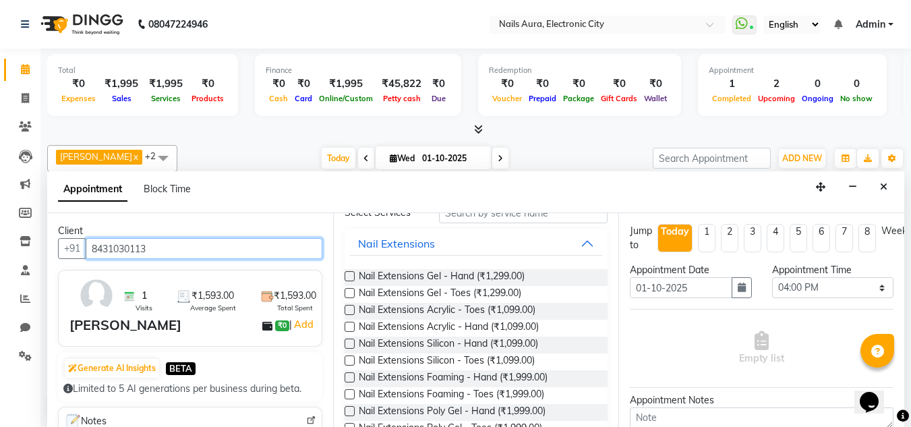
type input "8431030113"
click at [347, 324] on label at bounding box center [350, 327] width 10 height 10
click at [347, 324] on input "checkbox" at bounding box center [349, 328] width 9 height 9
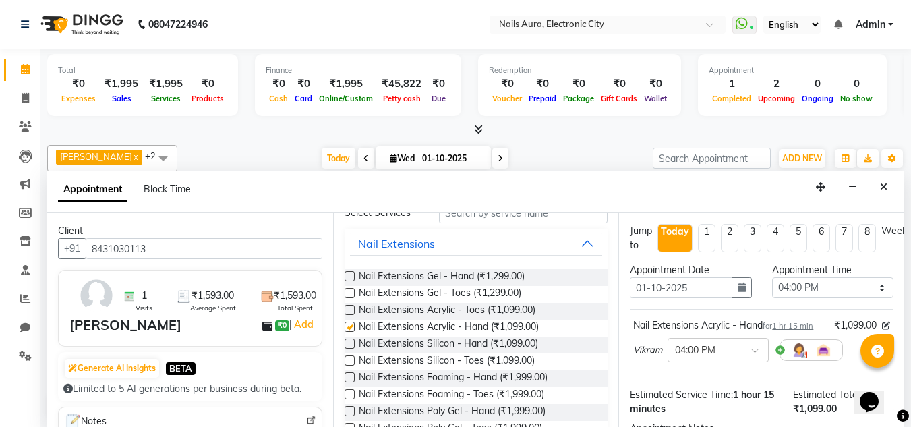
checkbox input "false"
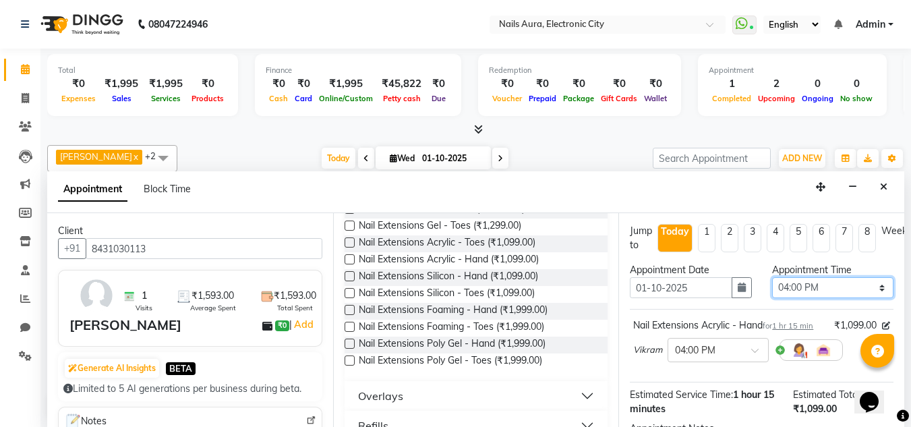
click at [841, 287] on select "Select 11:00 AM 11:15 AM 11:30 AM 11:45 AM 12:00 PM 12:15 PM 12:30 PM 12:45 PM …" at bounding box center [832, 287] width 121 height 21
click at [772, 277] on select "Select 11:00 AM 11:15 AM 11:30 AM 11:45 AM 12:00 PM 12:15 PM 12:30 PM 12:45 PM …" at bounding box center [832, 287] width 121 height 21
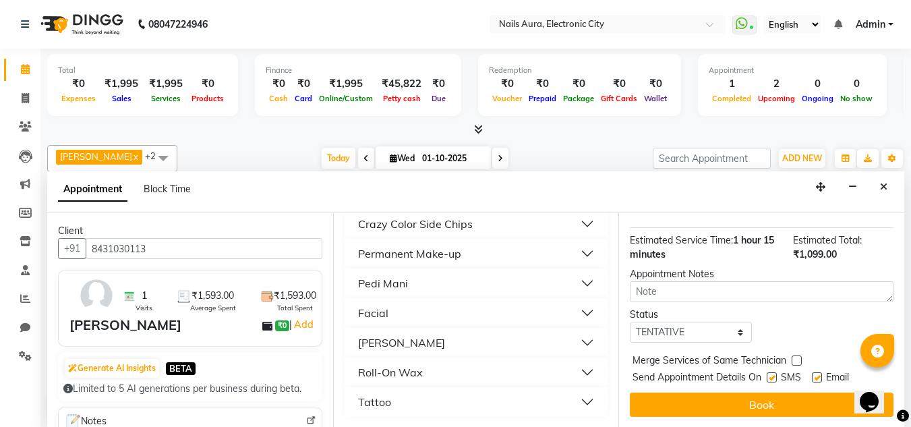
scroll to position [1, 0]
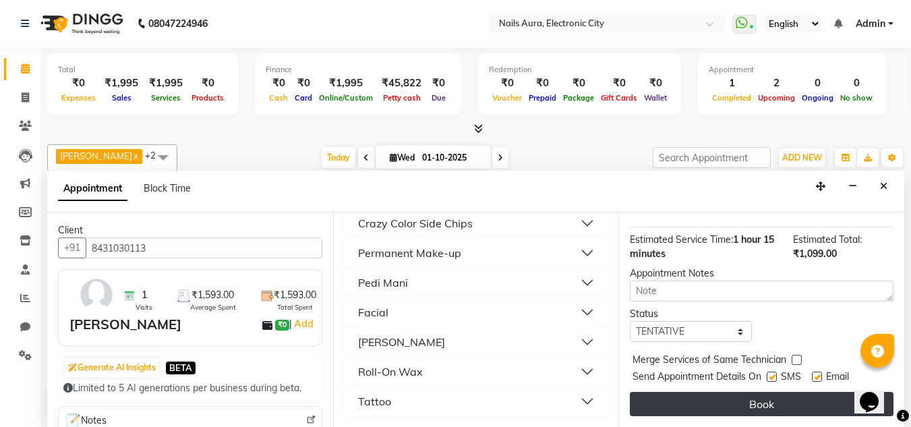
click at [743, 392] on button "Book" at bounding box center [762, 404] width 264 height 24
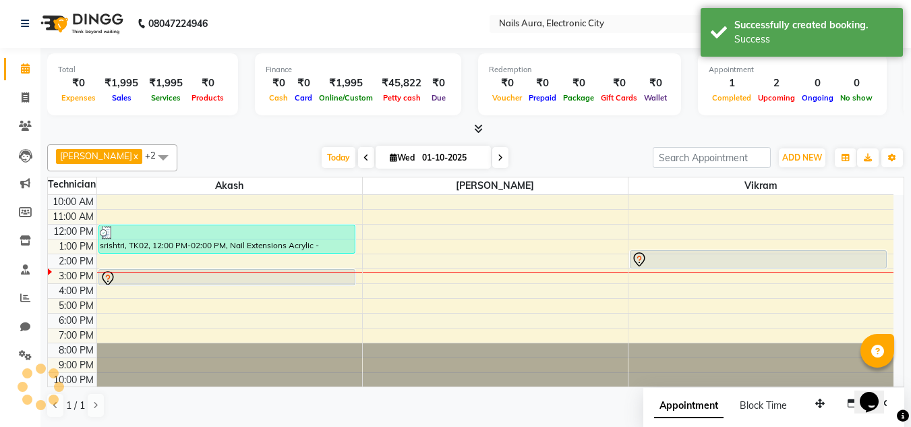
scroll to position [0, 0]
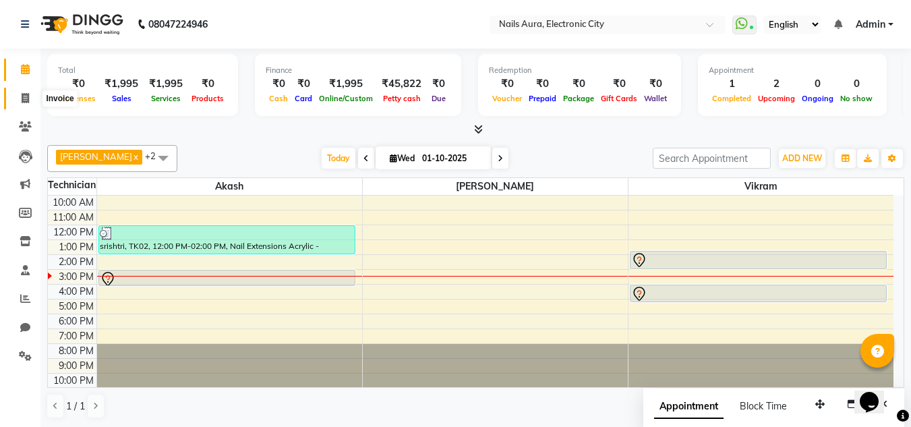
click at [30, 99] on span at bounding box center [25, 99] width 24 height 16
select select "service"
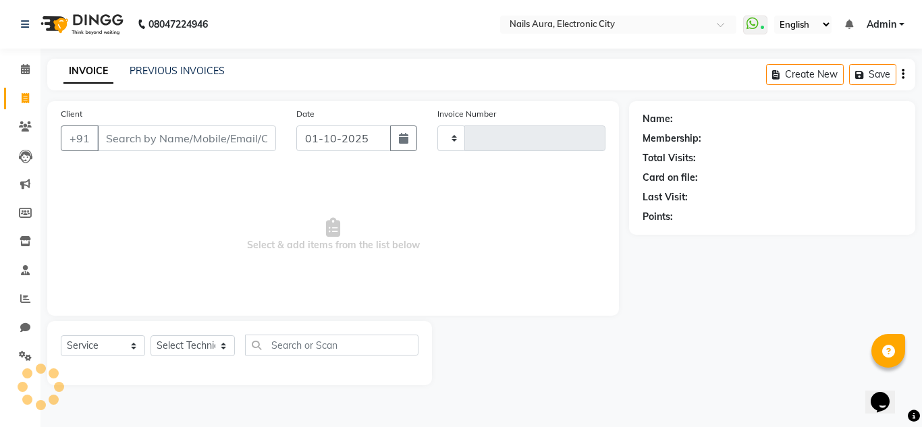
type input "0766"
select select "8179"
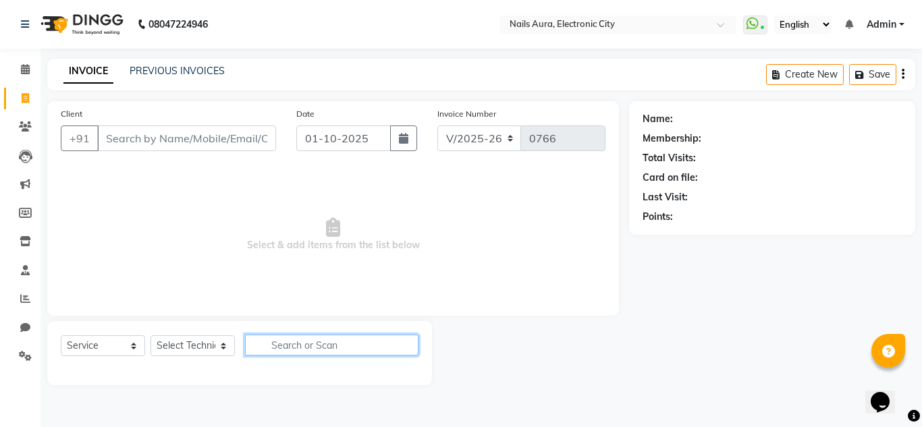
click at [290, 351] on input "text" at bounding box center [331, 345] width 173 height 21
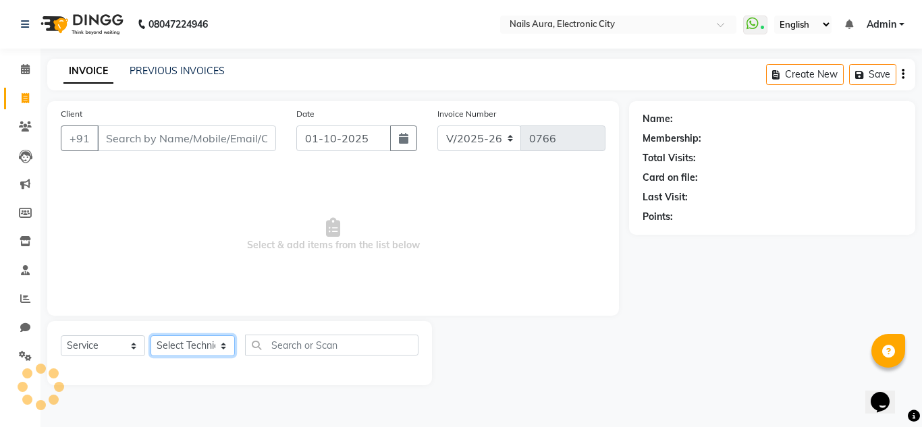
click at [171, 352] on select "Select Technician [PERSON_NAME] Rashmi [PERSON_NAME] [PERSON_NAME] Vikram" at bounding box center [192, 345] width 84 height 21
select select "81947"
click at [150, 335] on select "Select Technician [PERSON_NAME] Rashmi [PERSON_NAME] [PERSON_NAME] Vikram" at bounding box center [192, 345] width 84 height 21
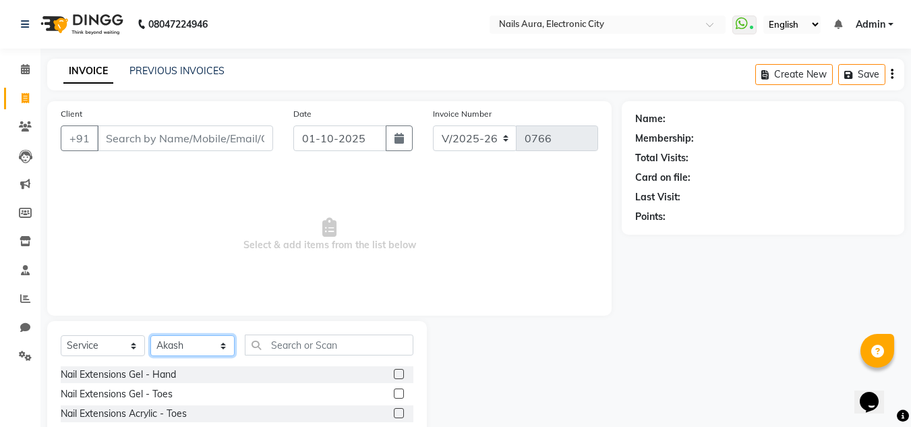
scroll to position [113, 0]
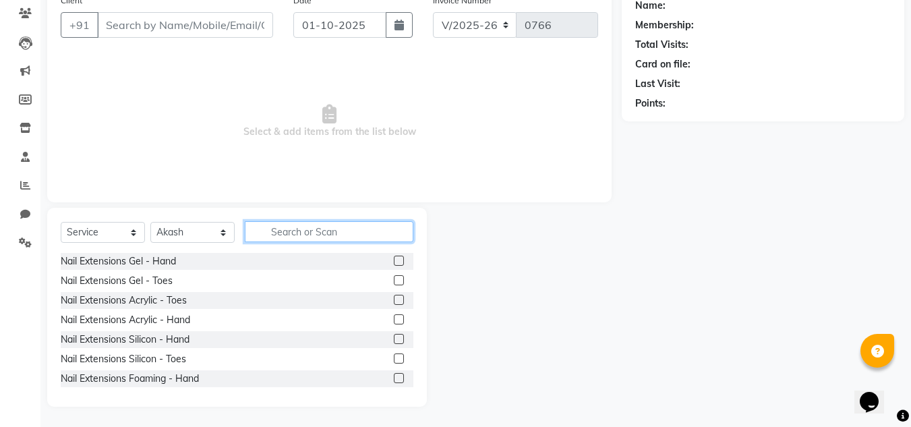
click at [297, 232] on input "text" at bounding box center [329, 231] width 169 height 21
type input "ge"
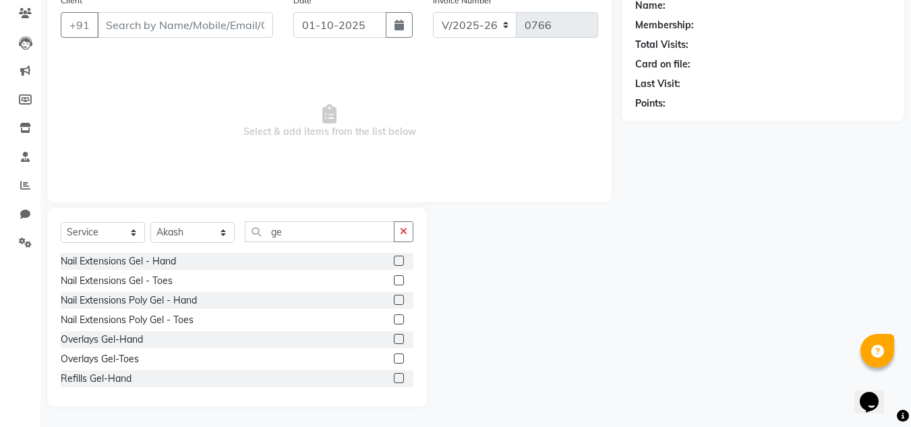
click at [394, 261] on label at bounding box center [399, 261] width 10 height 10
click at [394, 261] on input "checkbox" at bounding box center [398, 261] width 9 height 9
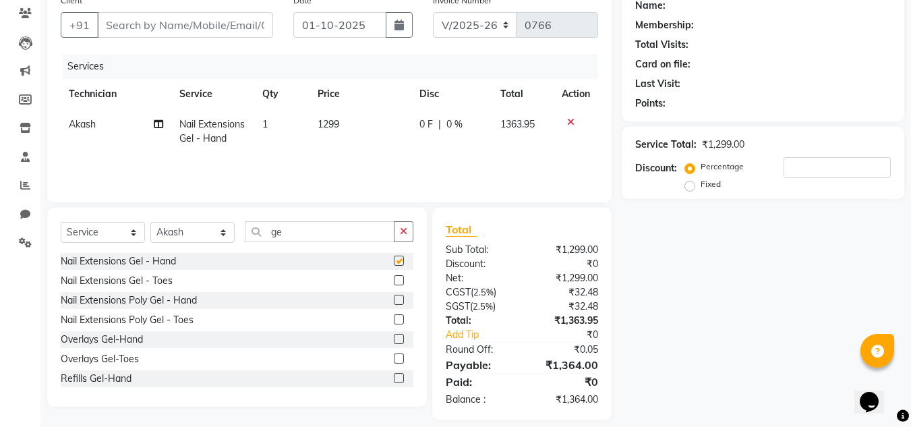
checkbox input "false"
click at [354, 233] on input "ge" at bounding box center [320, 231] width 150 height 21
type input "g"
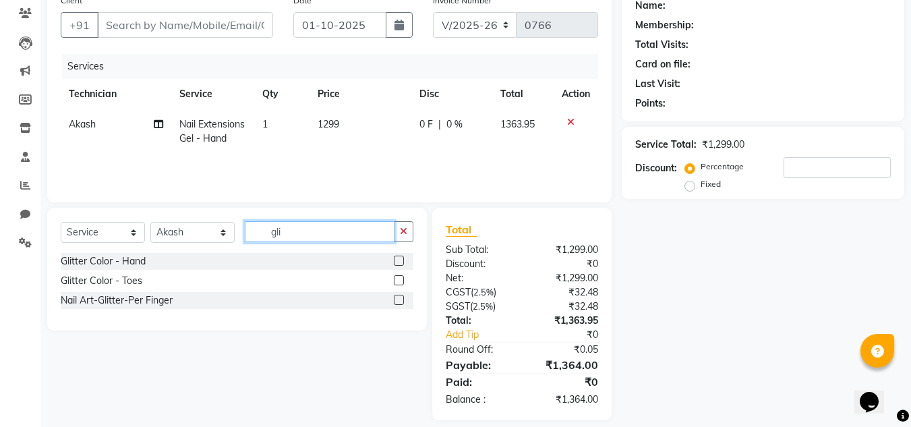
type input "gli"
click at [396, 259] on label at bounding box center [399, 261] width 10 height 10
click at [396, 259] on input "checkbox" at bounding box center [398, 261] width 9 height 9
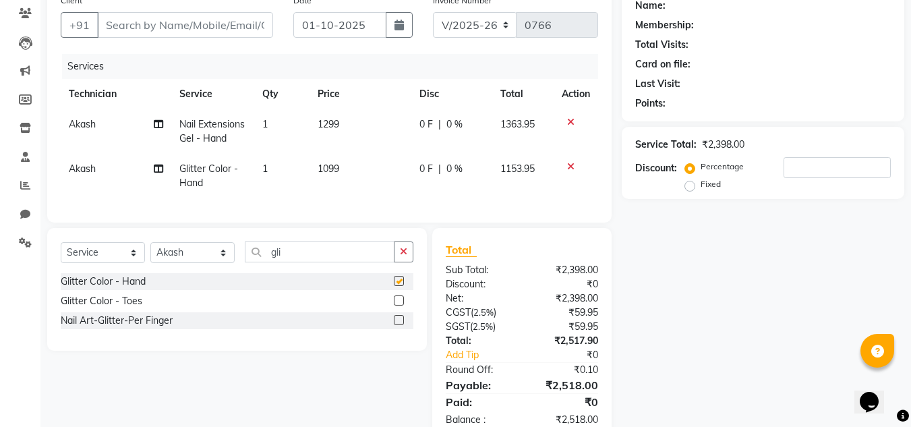
checkbox input "false"
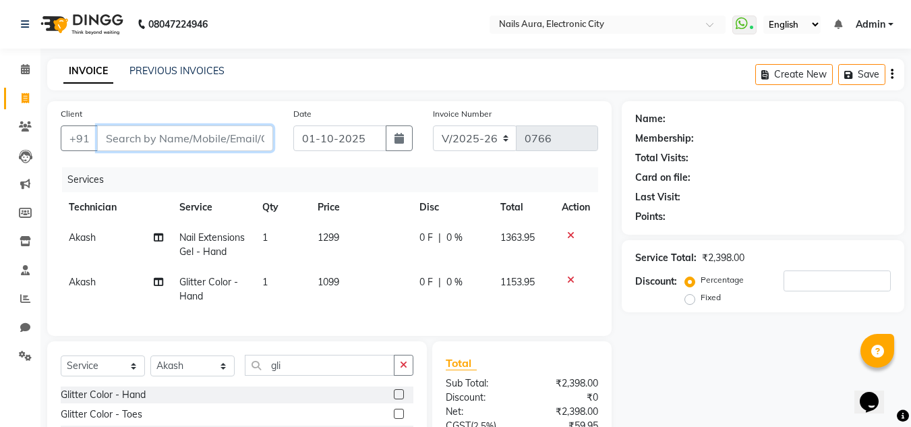
click at [160, 141] on input "Client" at bounding box center [185, 138] width 176 height 26
type input "9"
type input "0"
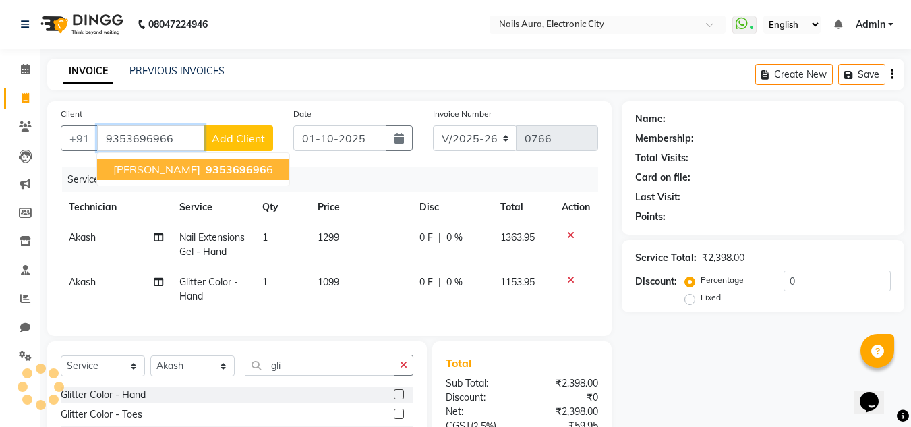
type input "9353696966"
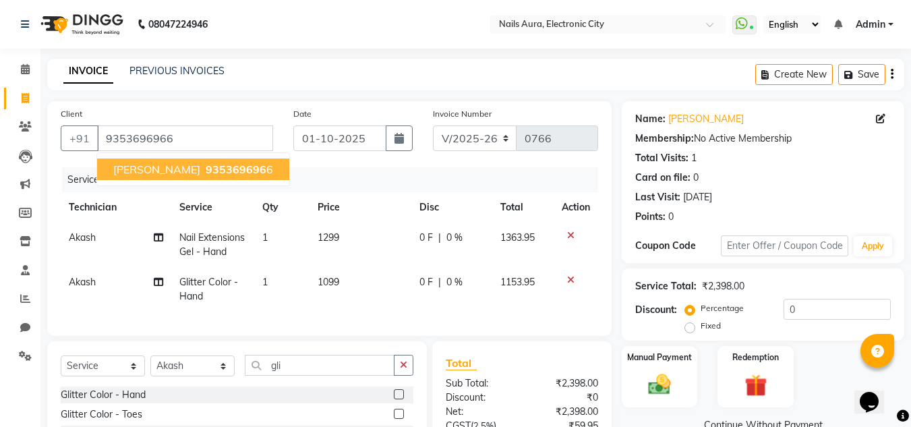
click at [206, 171] on span "935369696" at bounding box center [236, 169] width 61 height 13
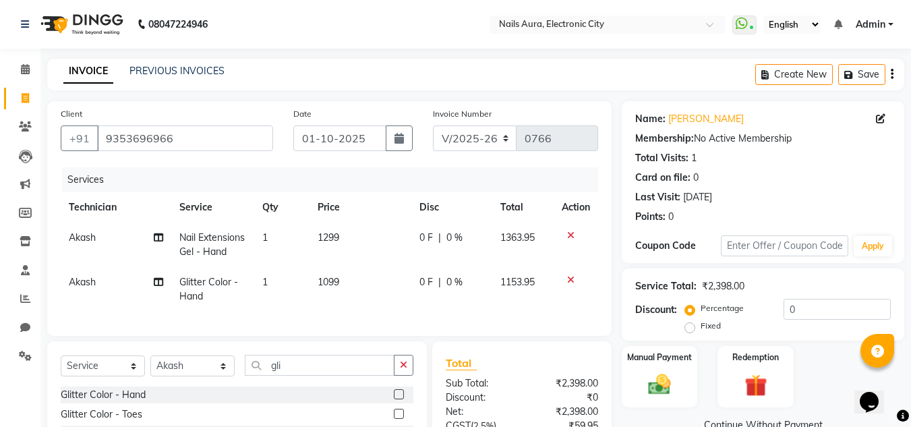
scroll to position [157, 0]
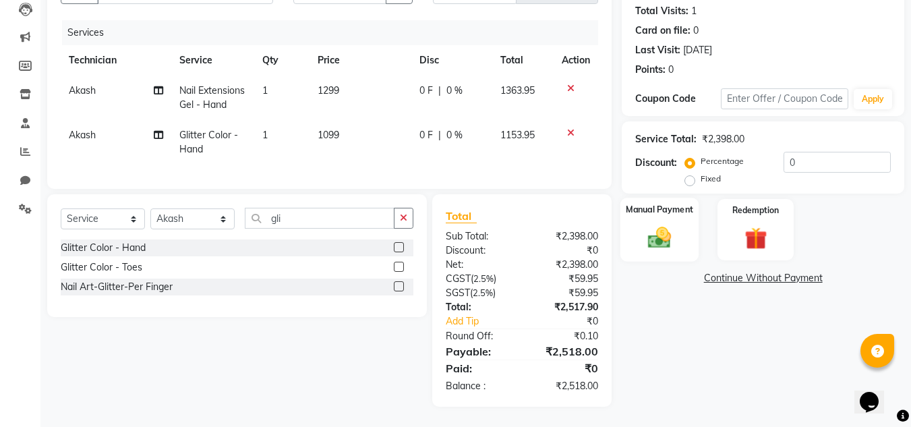
click at [662, 224] on img at bounding box center [660, 237] width 38 height 27
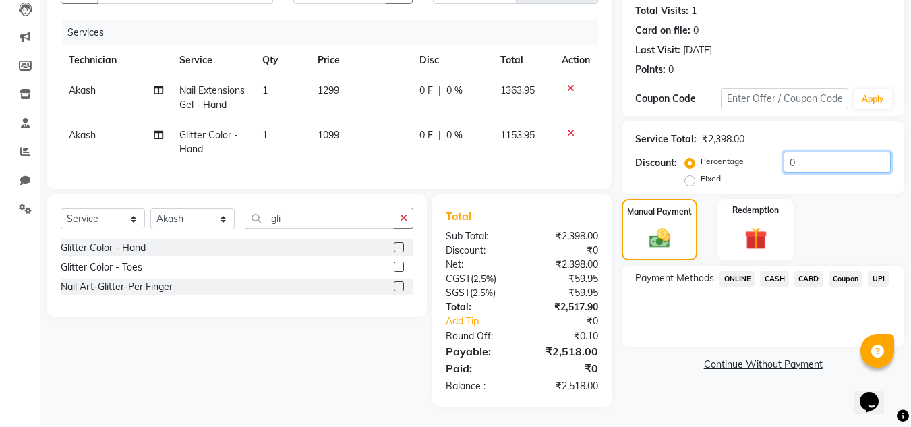
click at [807, 159] on input "0" at bounding box center [837, 162] width 107 height 21
type input "20"
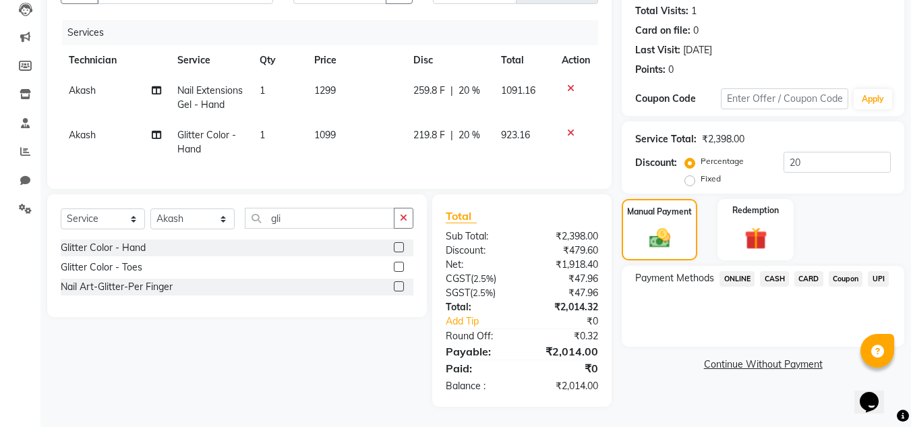
click at [666, 358] on link "Continue Without Payment" at bounding box center [763, 365] width 277 height 14
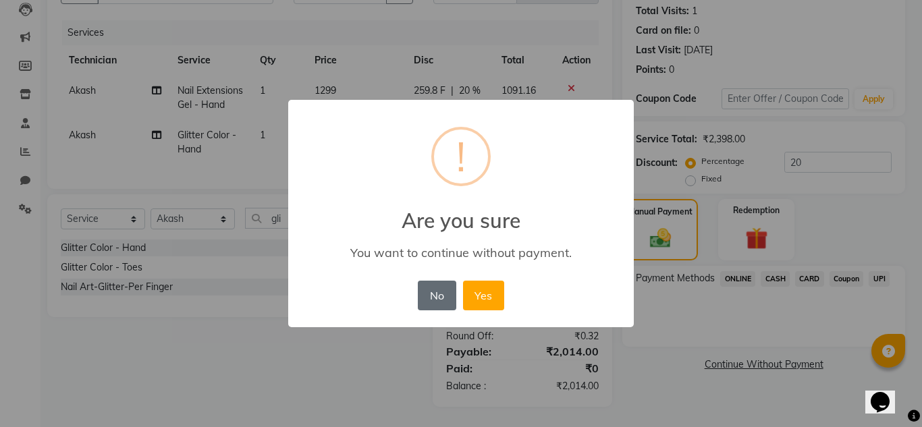
click at [437, 304] on button "No" at bounding box center [437, 296] width 38 height 30
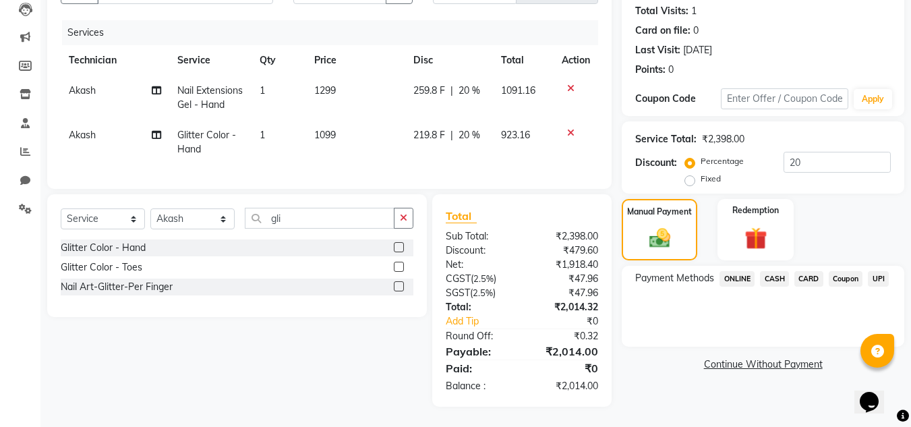
drag, startPoint x: 880, startPoint y: 270, endPoint x: 653, endPoint y: 359, distance: 244.2
click at [875, 273] on span "UPI" at bounding box center [878, 279] width 21 height 16
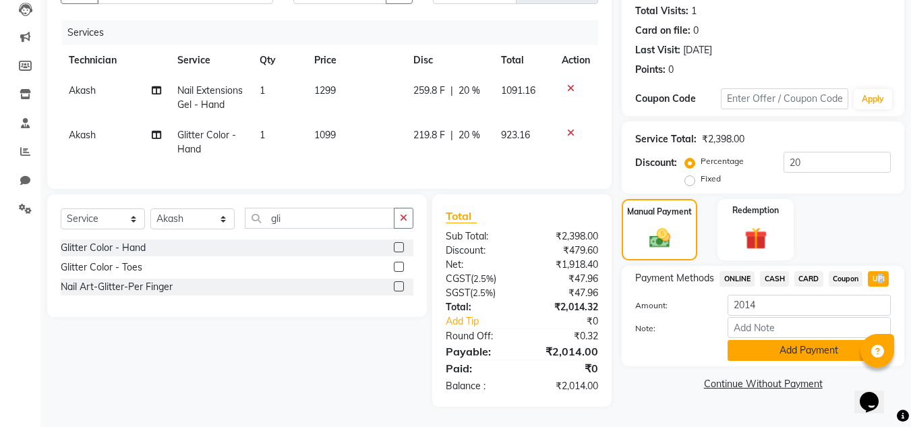
click at [783, 343] on button "Add Payment" at bounding box center [809, 350] width 163 height 21
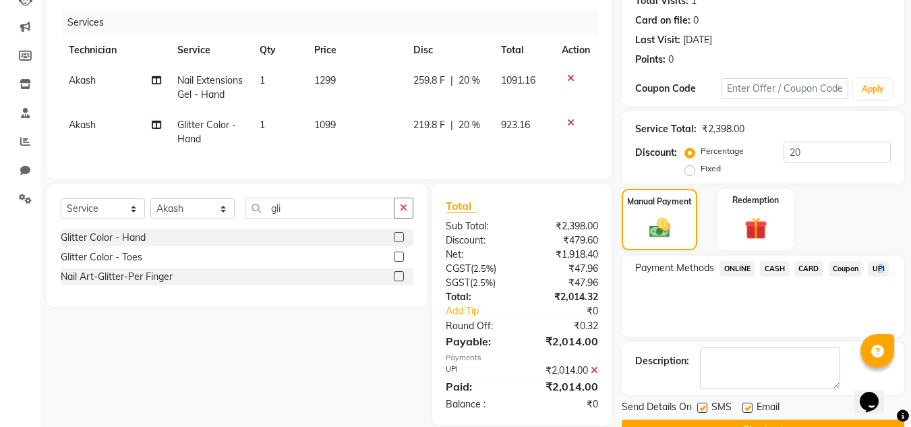
scroll to position [191, 0]
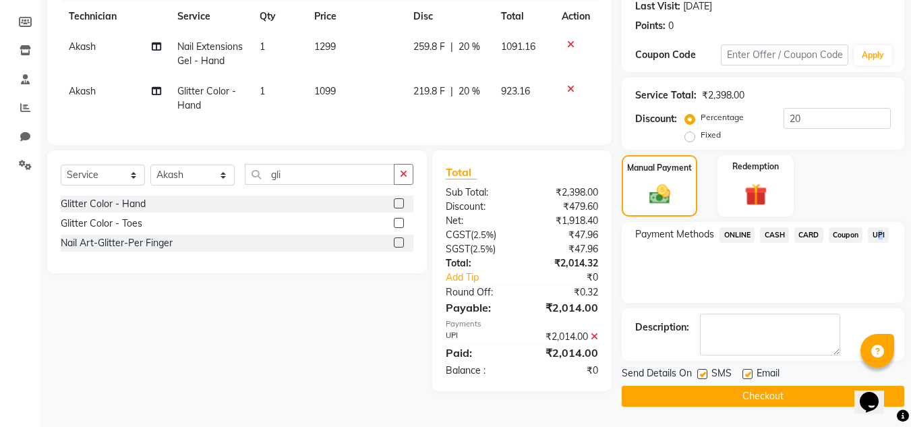
click at [779, 397] on button "Checkout" at bounding box center [763, 396] width 283 height 21
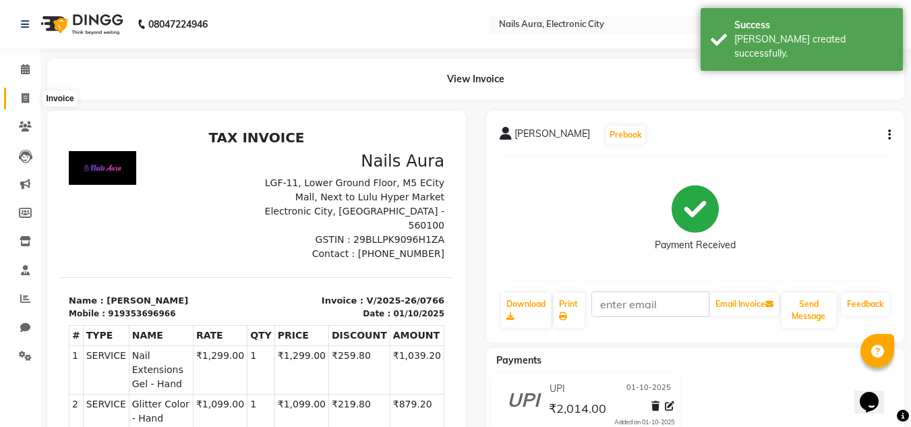
click at [26, 93] on icon at bounding box center [25, 98] width 7 height 10
select select "8179"
select select "service"
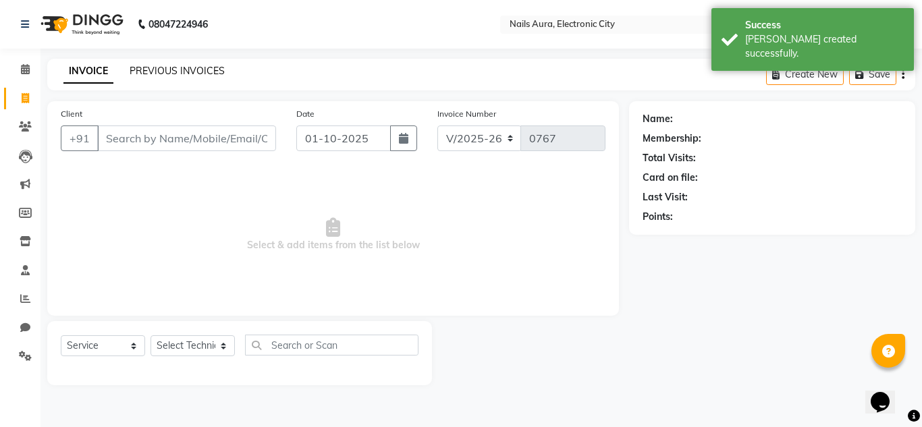
click at [178, 71] on link "PREVIOUS INVOICES" at bounding box center [177, 71] width 95 height 12
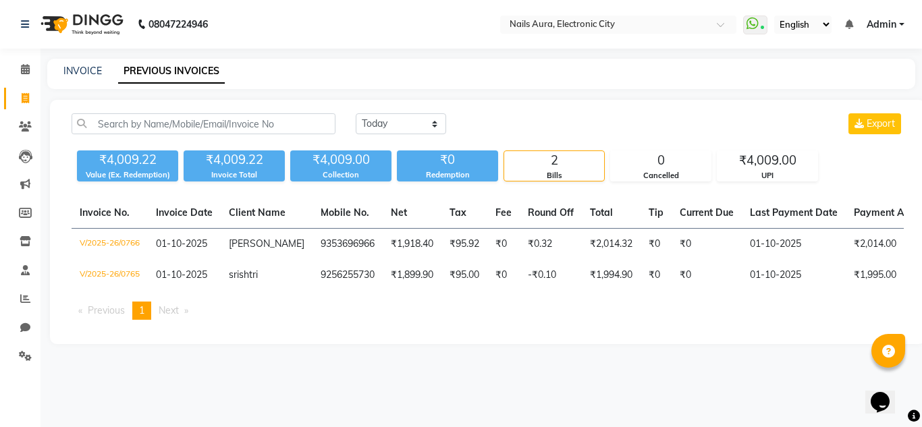
click at [635, 320] on ul "Previous page 1 / 1 You're on page 1 Next page" at bounding box center [488, 311] width 832 height 18
